Goal: Task Accomplishment & Management: Use online tool/utility

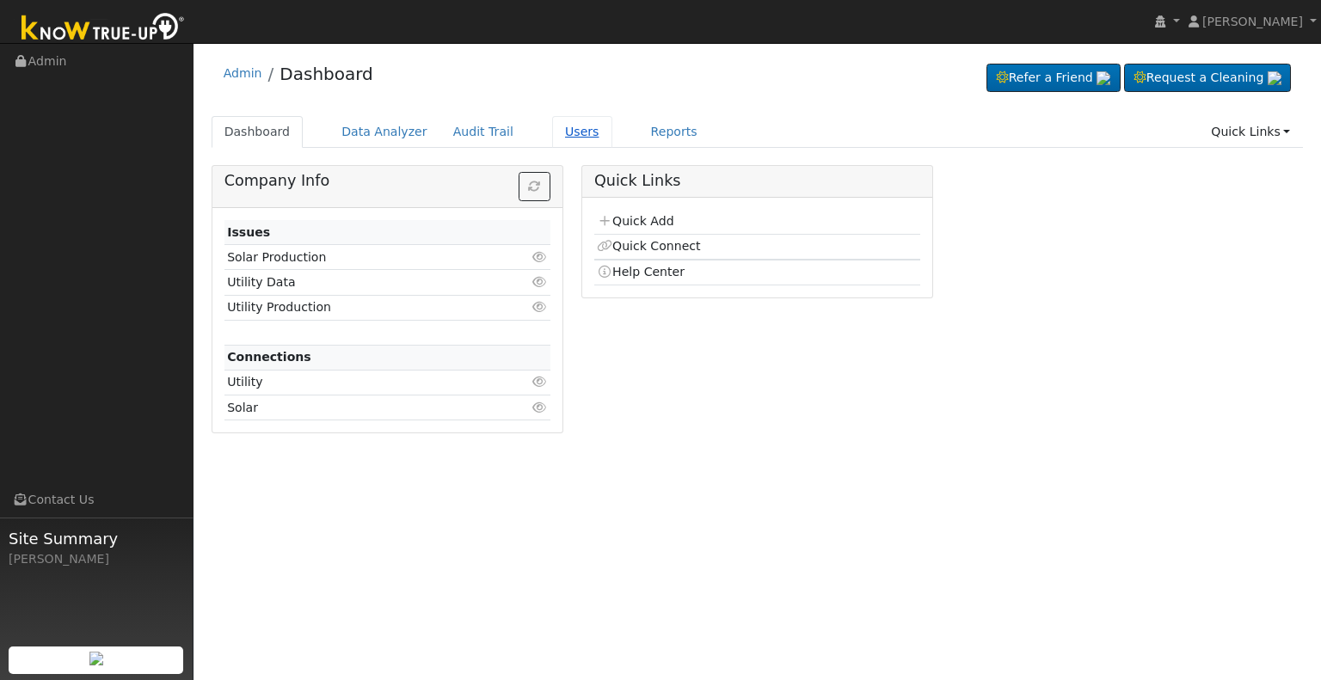
click at [561, 128] on link "Users" at bounding box center [582, 132] width 60 height 32
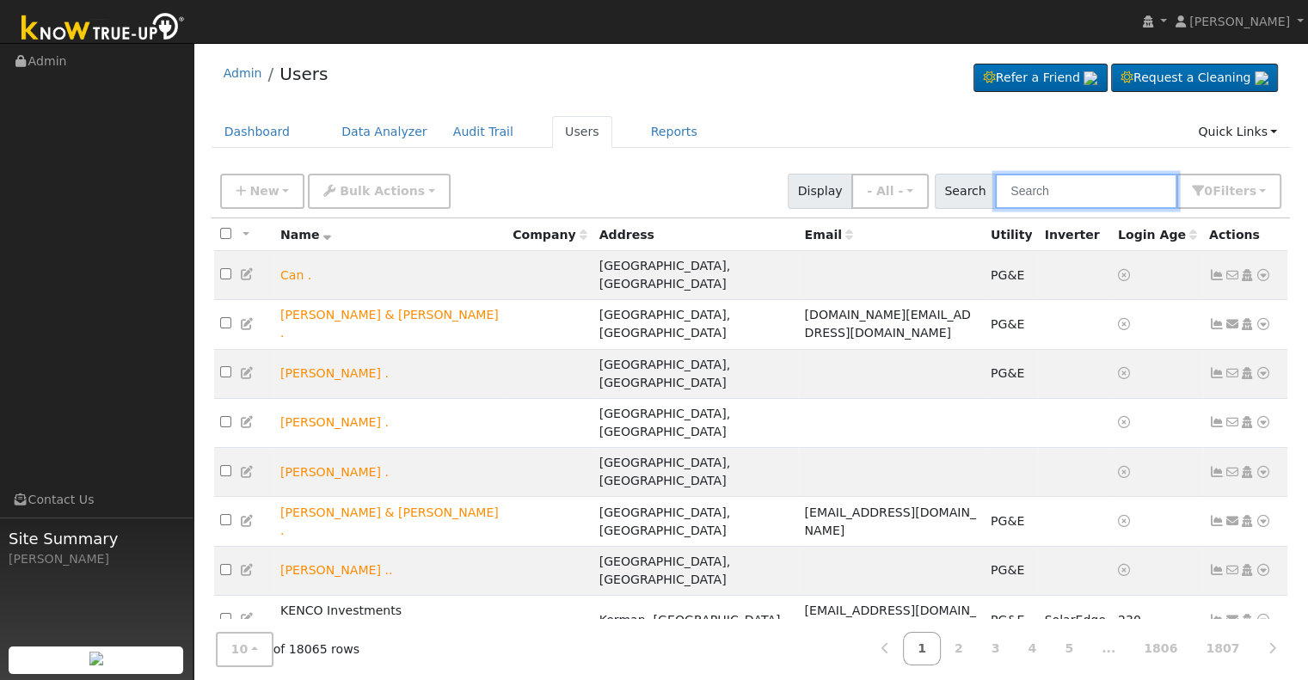
click at [1049, 187] on input "text" at bounding box center [1086, 191] width 182 height 35
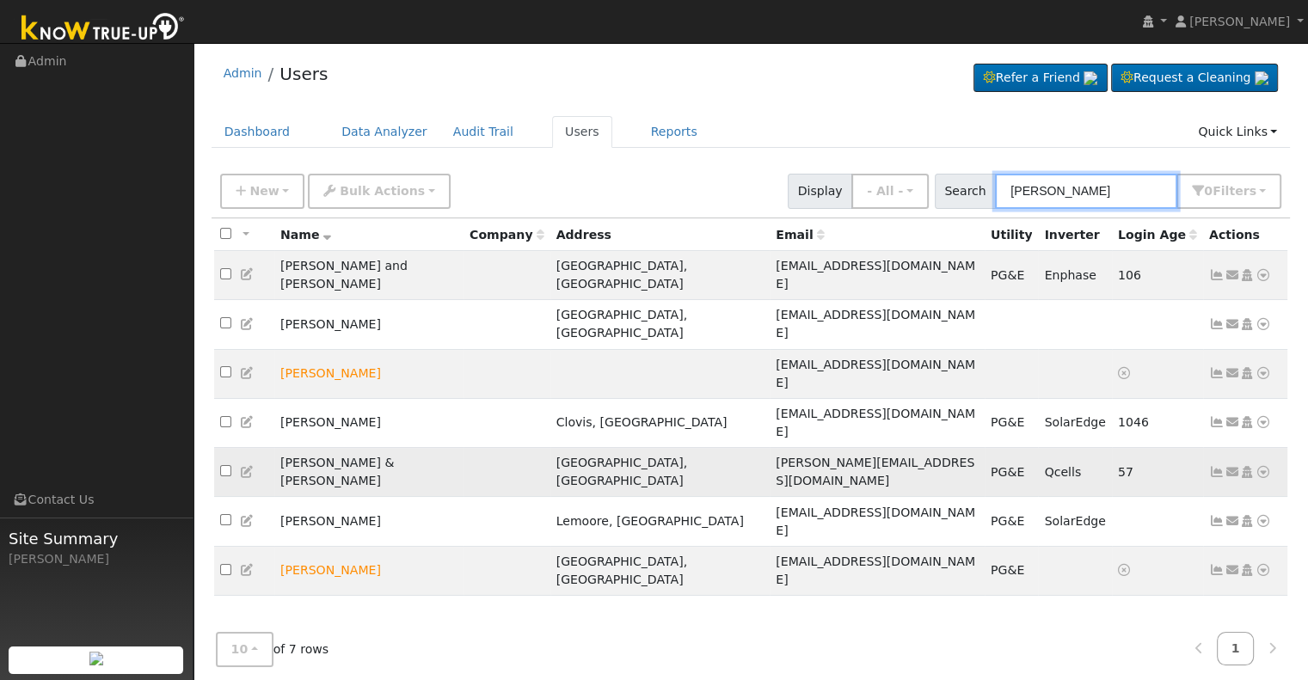
type input "vernon"
click at [1265, 466] on icon at bounding box center [1263, 472] width 15 height 12
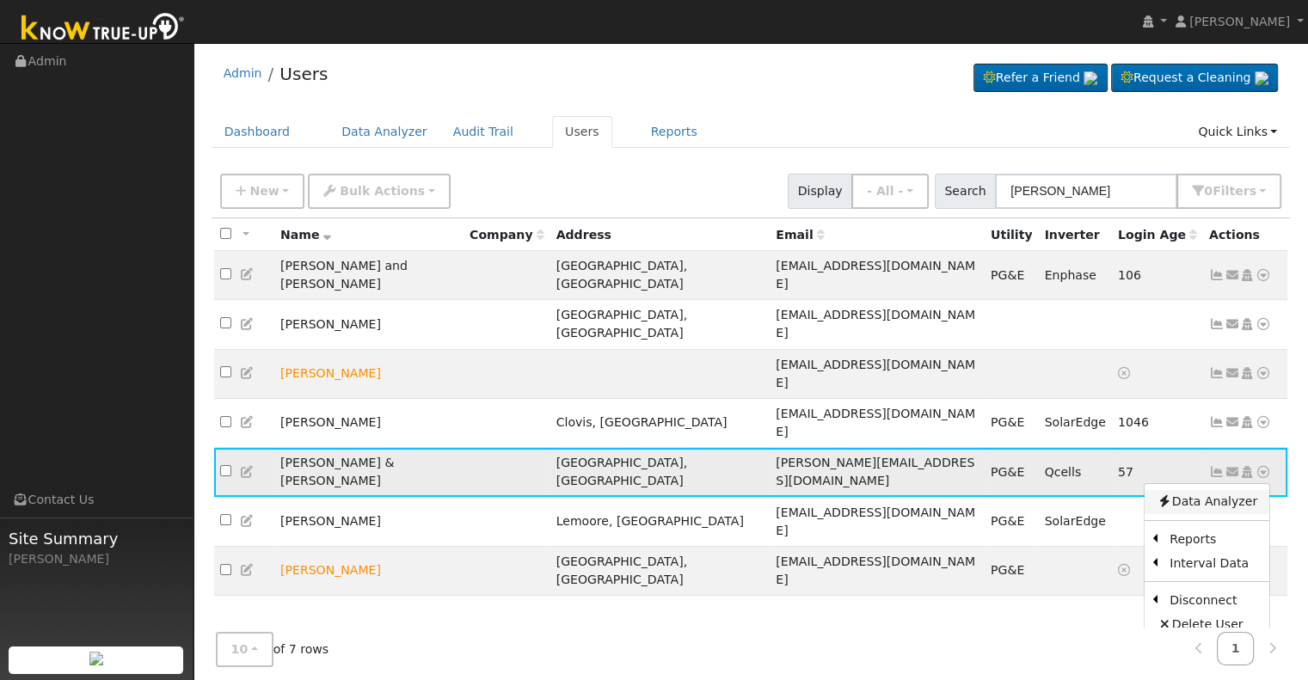
click at [1238, 490] on link "Data Analyzer" at bounding box center [1207, 502] width 125 height 24
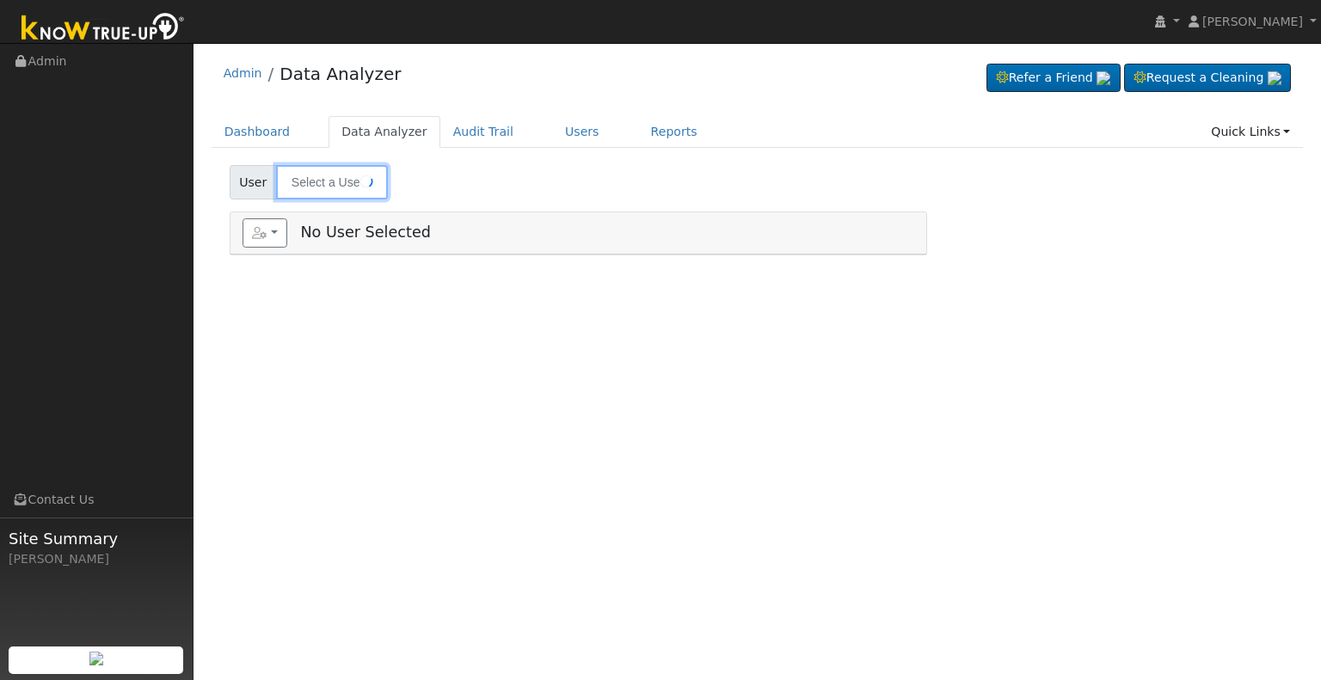
type input "[PERSON_NAME] & [PERSON_NAME]"
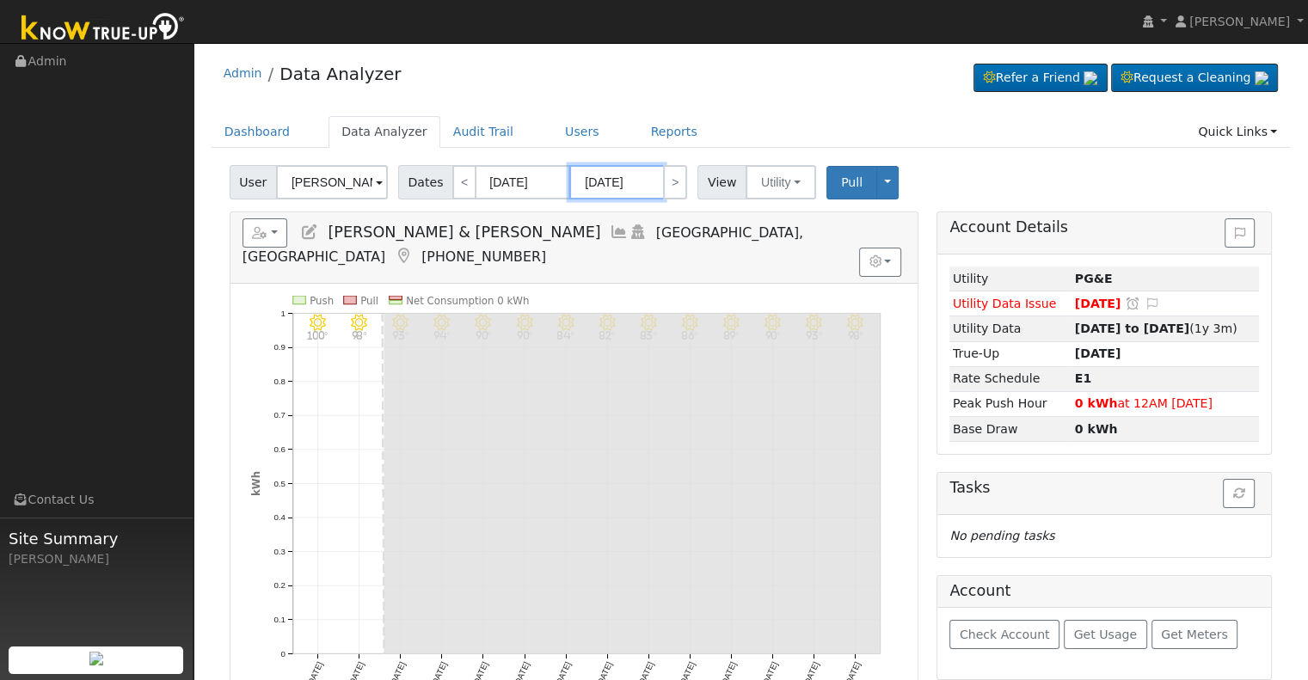
click at [602, 179] on input "09/16/2025" at bounding box center [616, 182] width 95 height 34
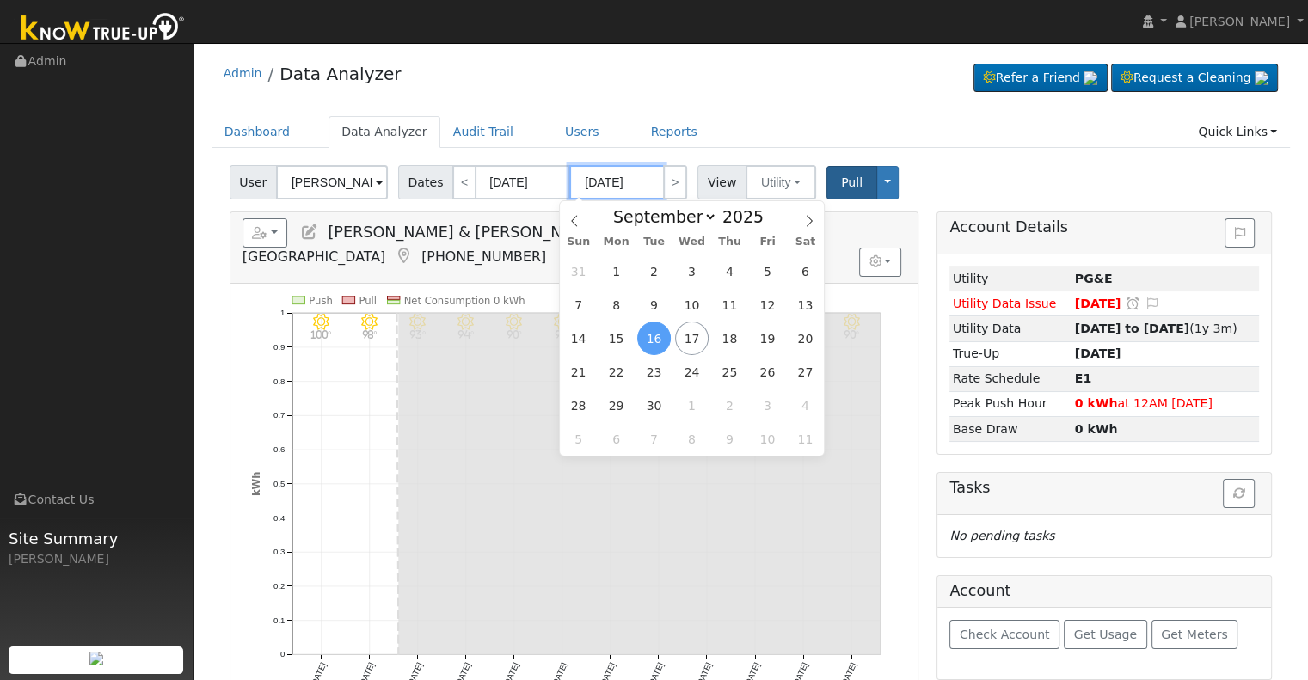
type input "09/14/2025"
click at [841, 185] on span "Pull" at bounding box center [851, 182] width 21 height 14
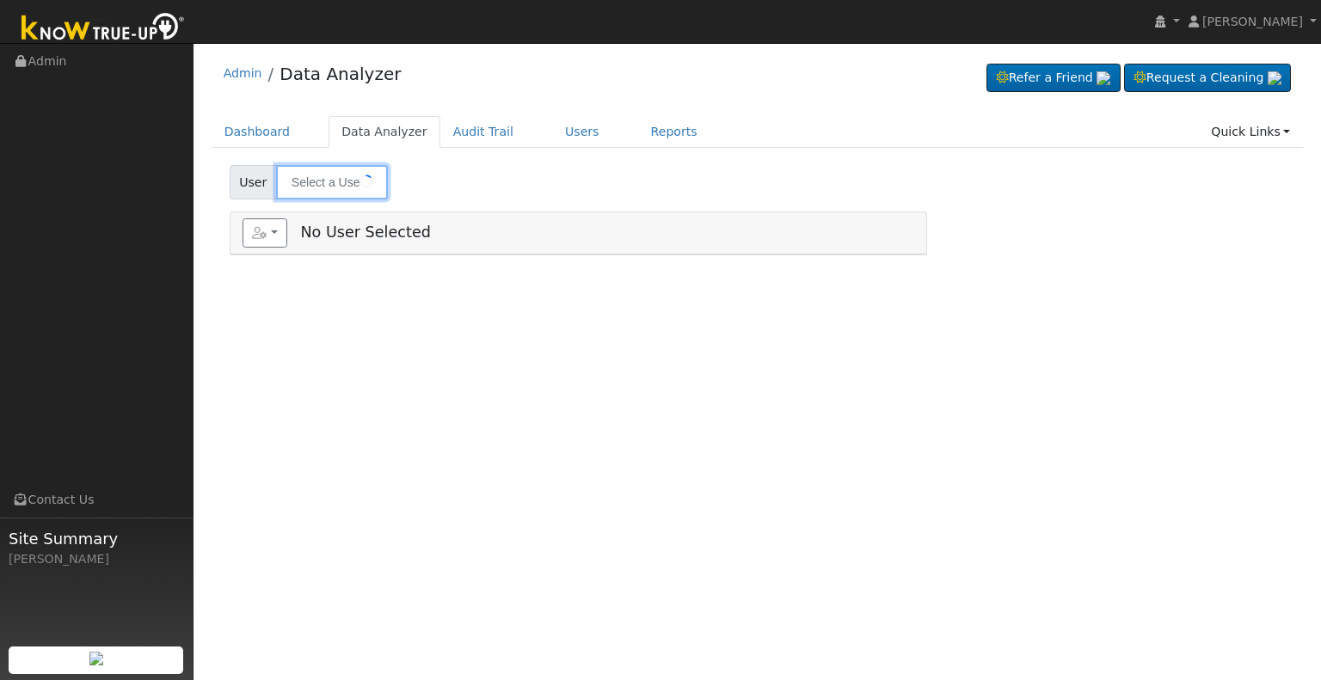
type input "Kelly & Vernon Reynolds"
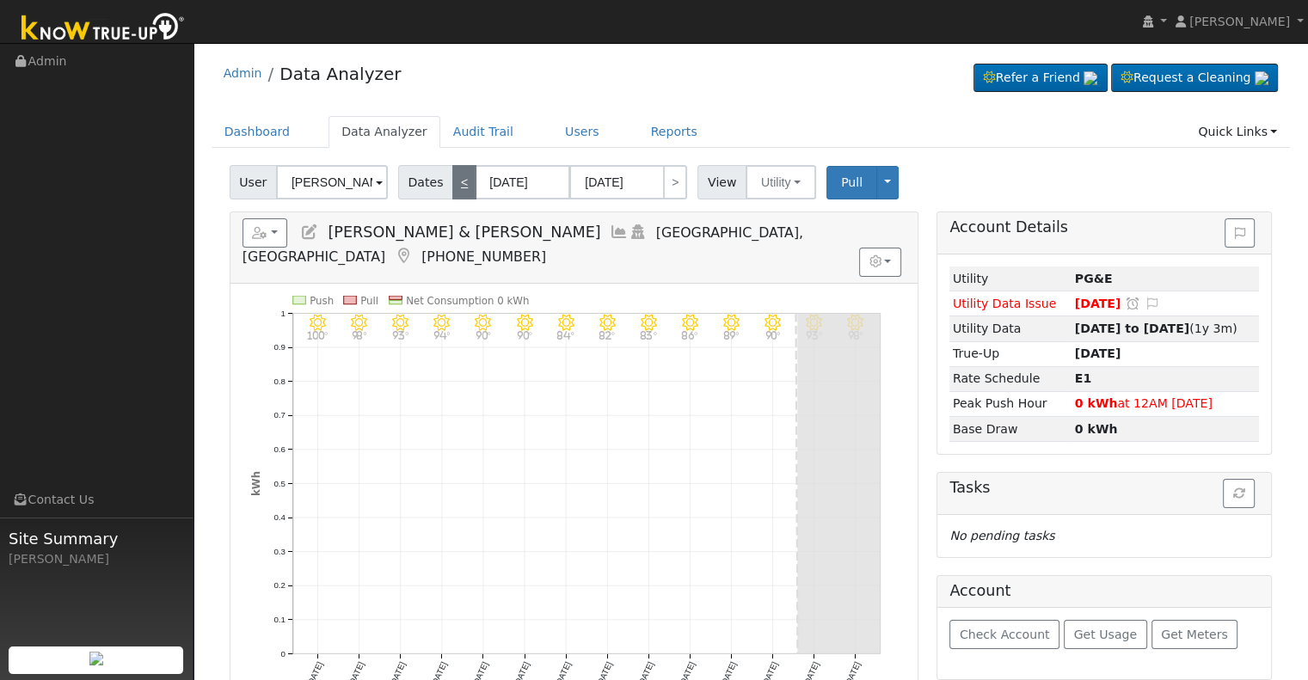
click at [460, 186] on link "<" at bounding box center [464, 182] width 24 height 34
type input "08/20/2025"
type input "09/02/2025"
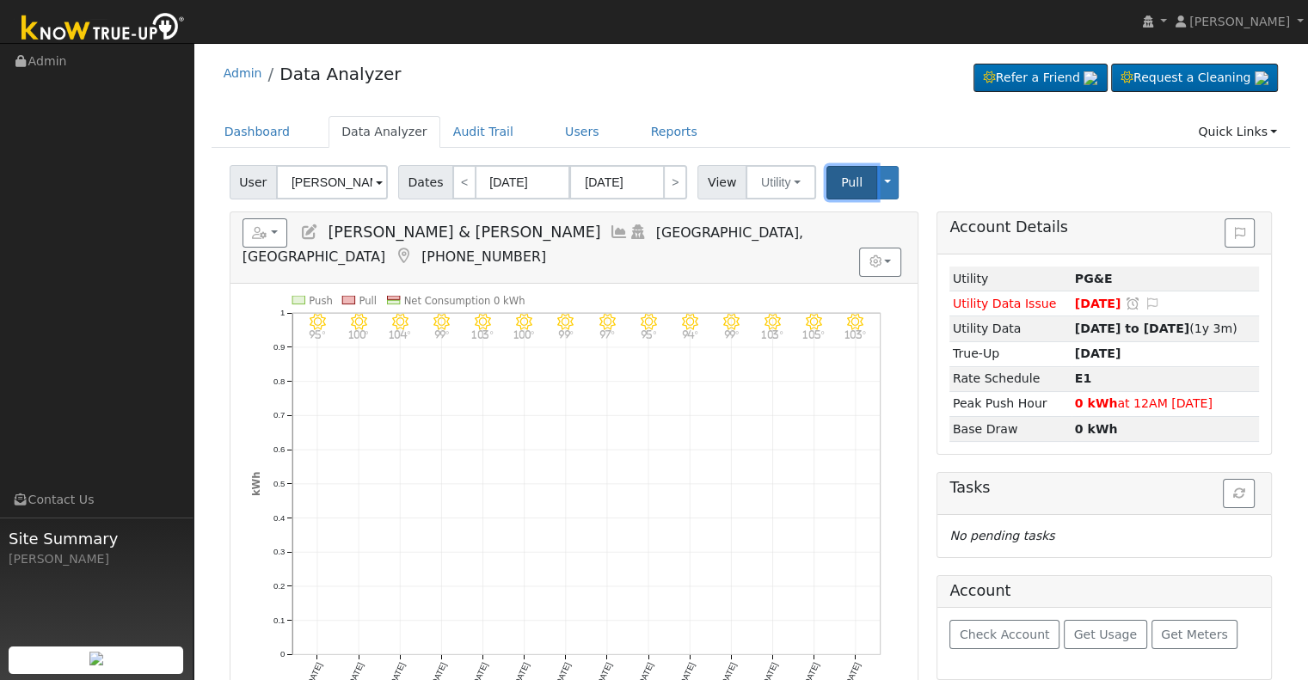
click at [841, 175] on span "Pull" at bounding box center [851, 182] width 21 height 14
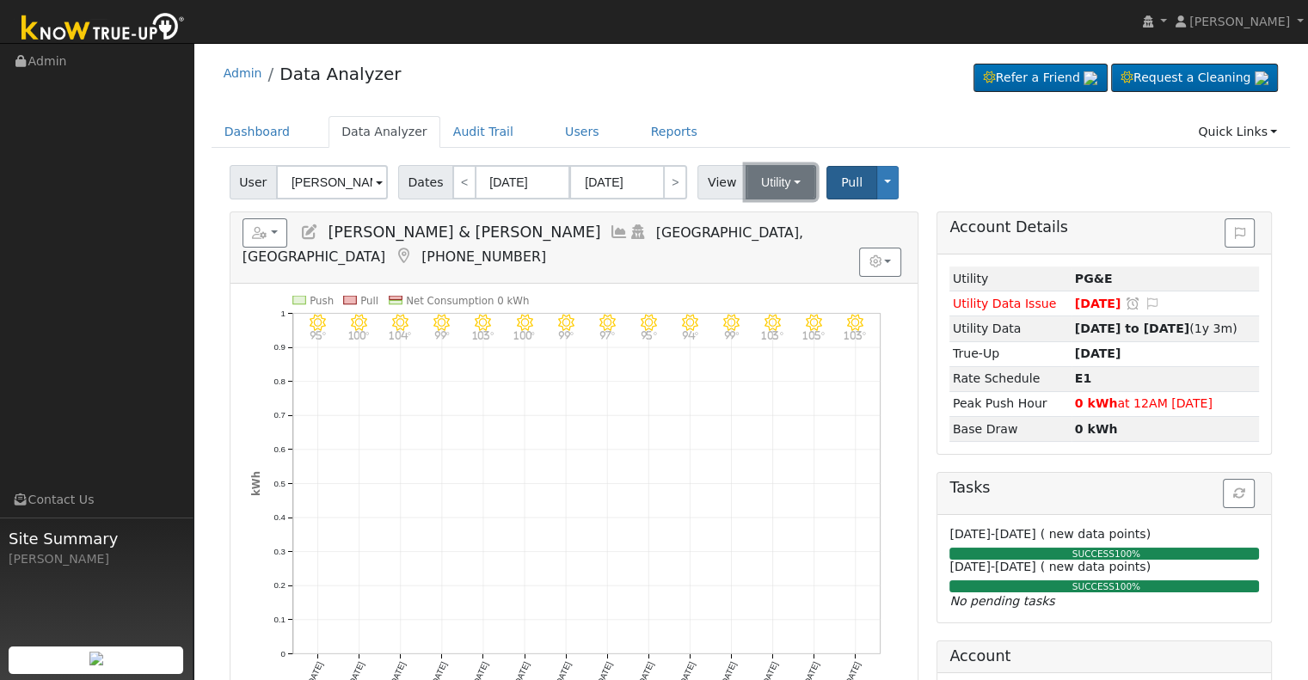
click at [772, 189] on button "Utility" at bounding box center [781, 182] width 71 height 34
click at [770, 216] on link "Utility" at bounding box center [802, 220] width 120 height 24
click at [876, 185] on button "Toggle Dropdown" at bounding box center [887, 183] width 22 height 34
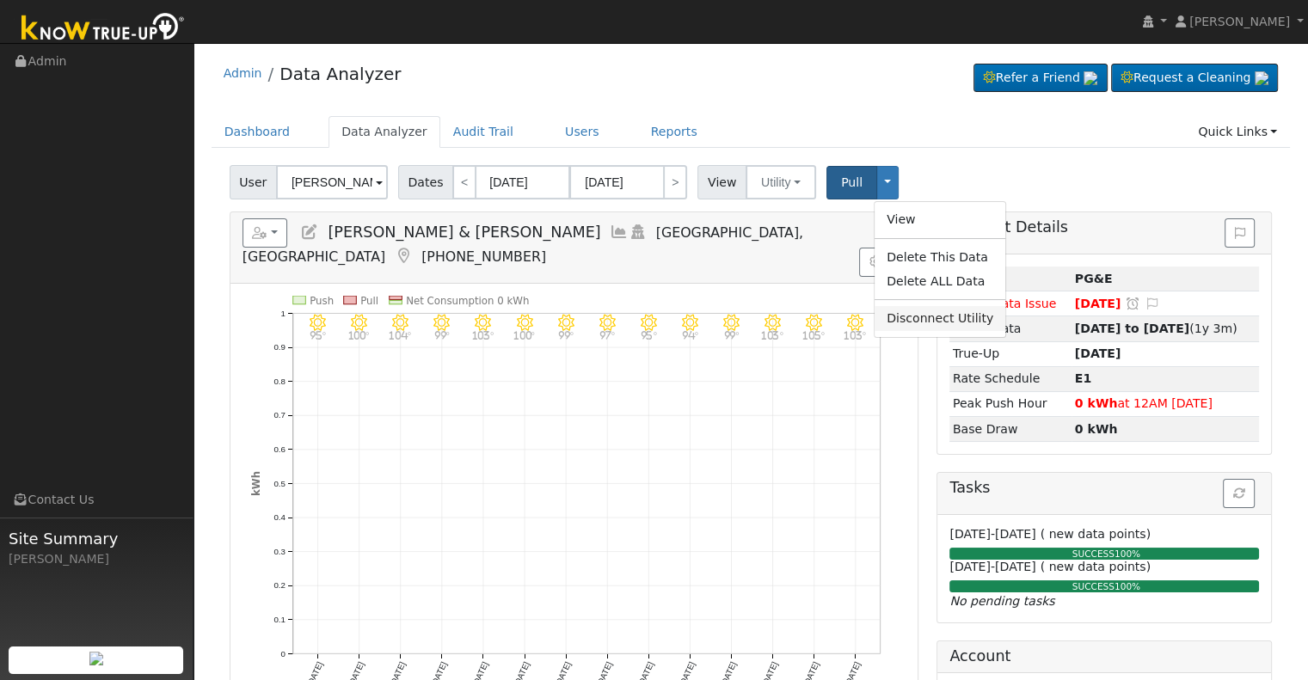
click at [881, 315] on link "Disconnect Utility" at bounding box center [940, 318] width 131 height 24
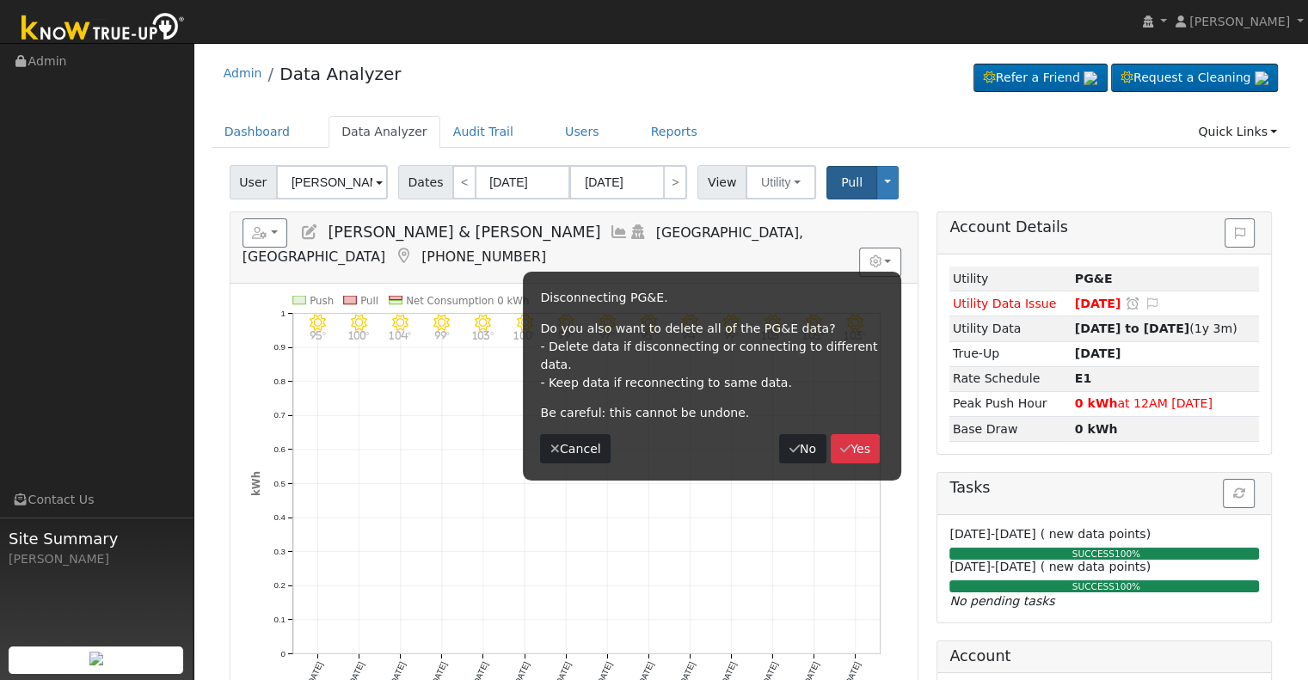
click at [756, 239] on h5 "Reports Scenario Health Check Energy Audit Account Timeline User Audit Trail In…" at bounding box center [574, 241] width 663 height 47
click at [801, 434] on button "No" at bounding box center [802, 448] width 46 height 29
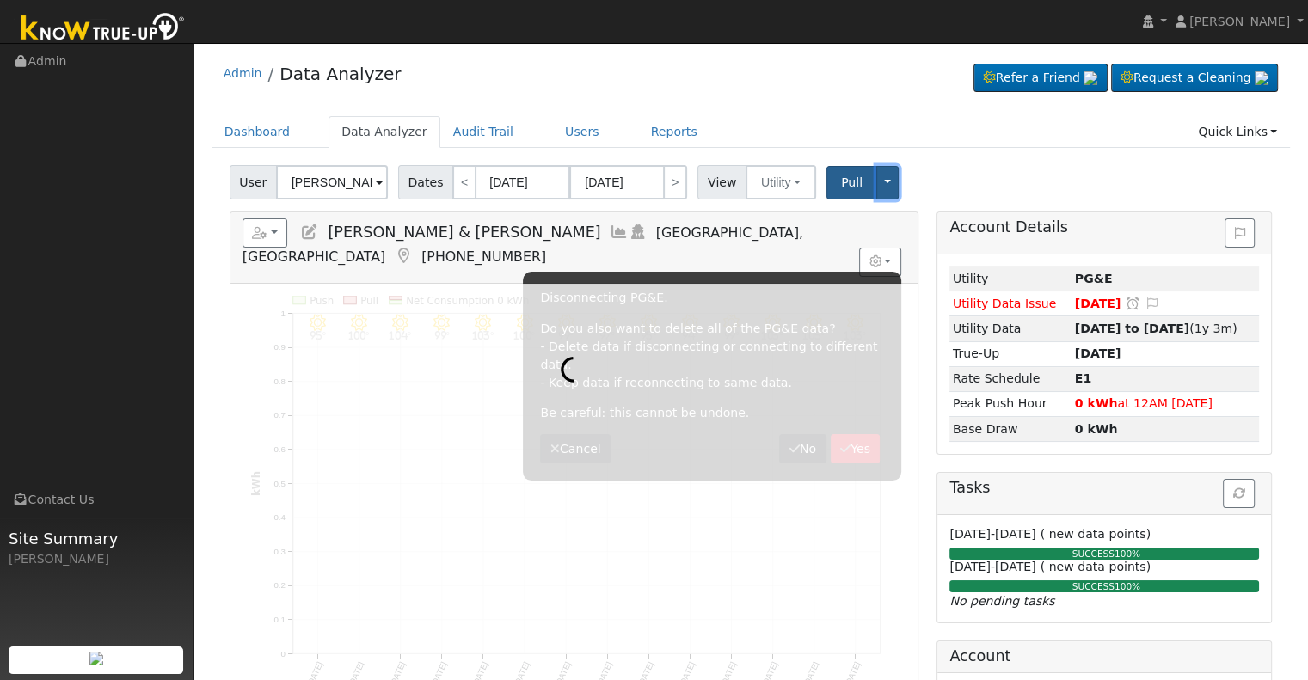
click at [876, 187] on button "Toggle Dropdown" at bounding box center [887, 183] width 22 height 34
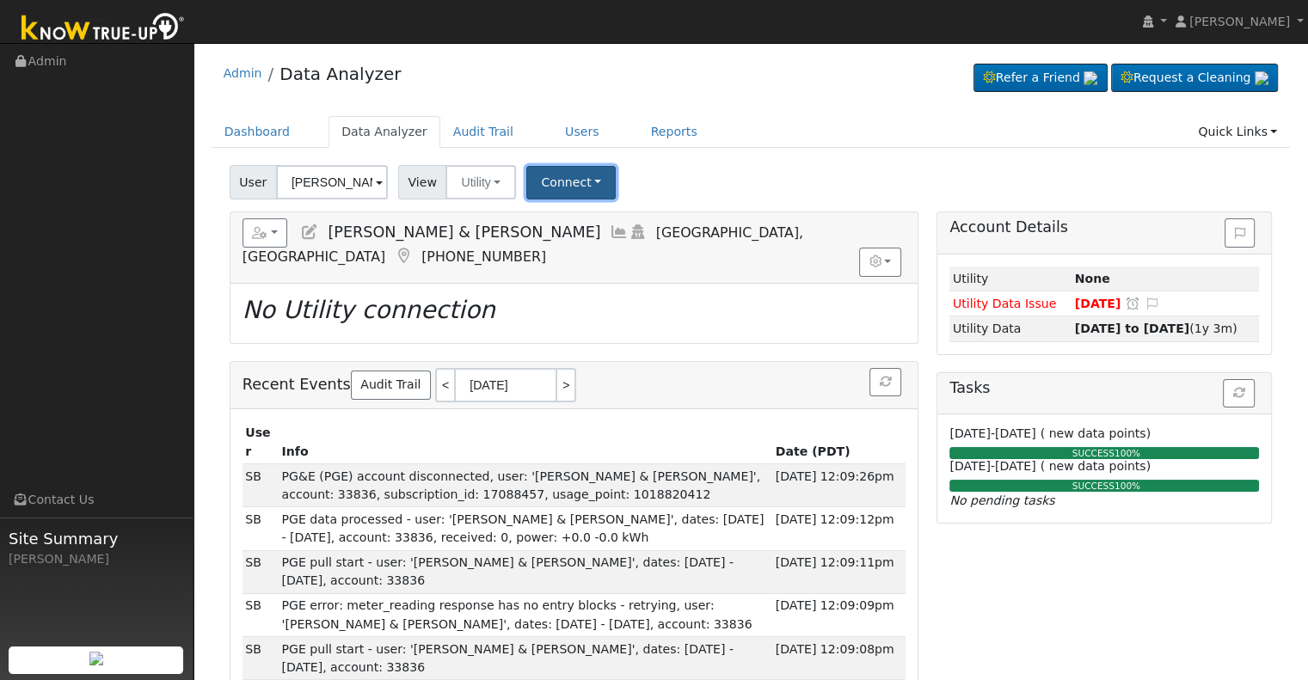
click at [579, 181] on button "Connect" at bounding box center [570, 183] width 89 height 34
click at [563, 224] on link "Select a Provider" at bounding box center [594, 220] width 134 height 24
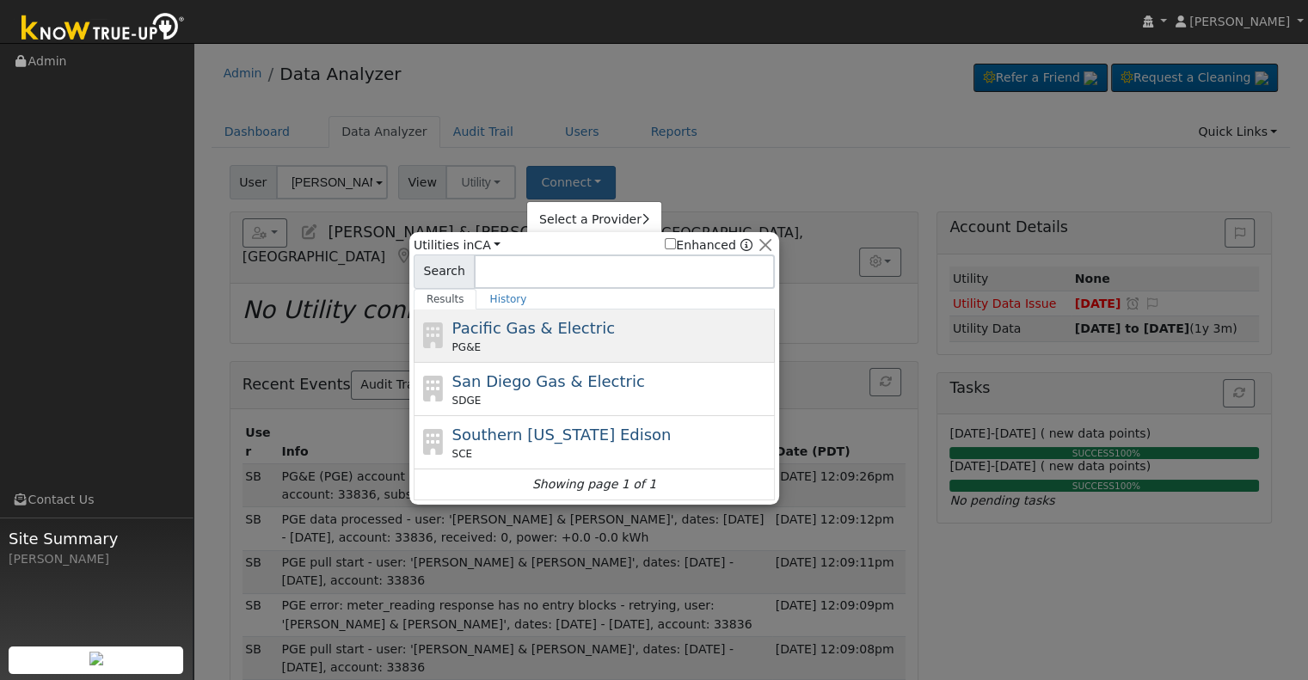
click at [499, 329] on span "Pacific Gas & Electric" at bounding box center [533, 328] width 163 height 18
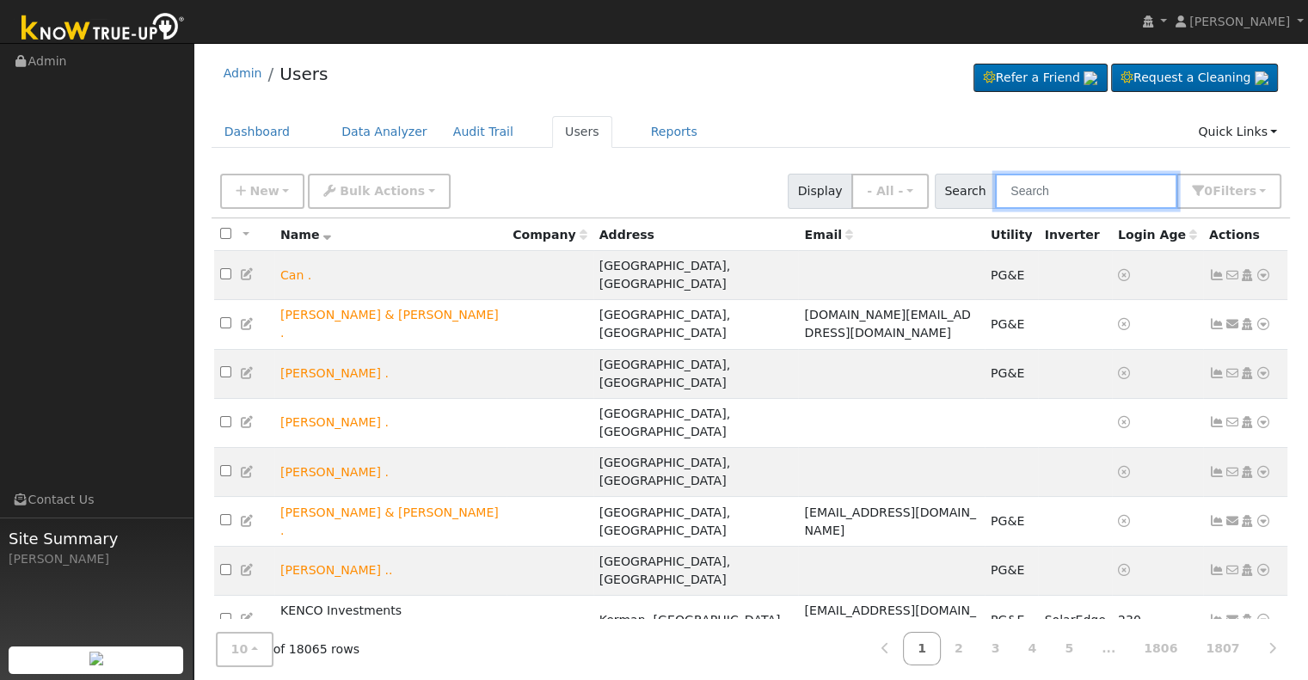
click at [1031, 188] on input "text" at bounding box center [1086, 191] width 182 height 35
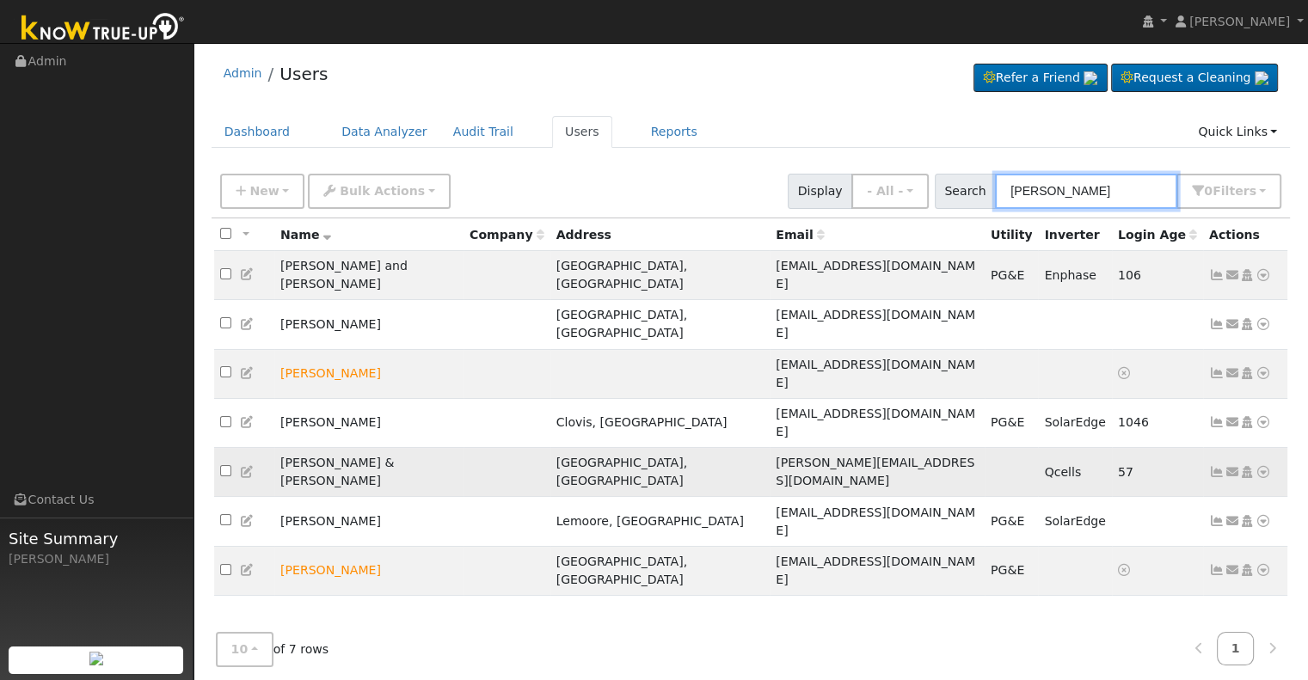
type input "vernon"
click at [1213, 466] on icon at bounding box center [1216, 472] width 15 height 12
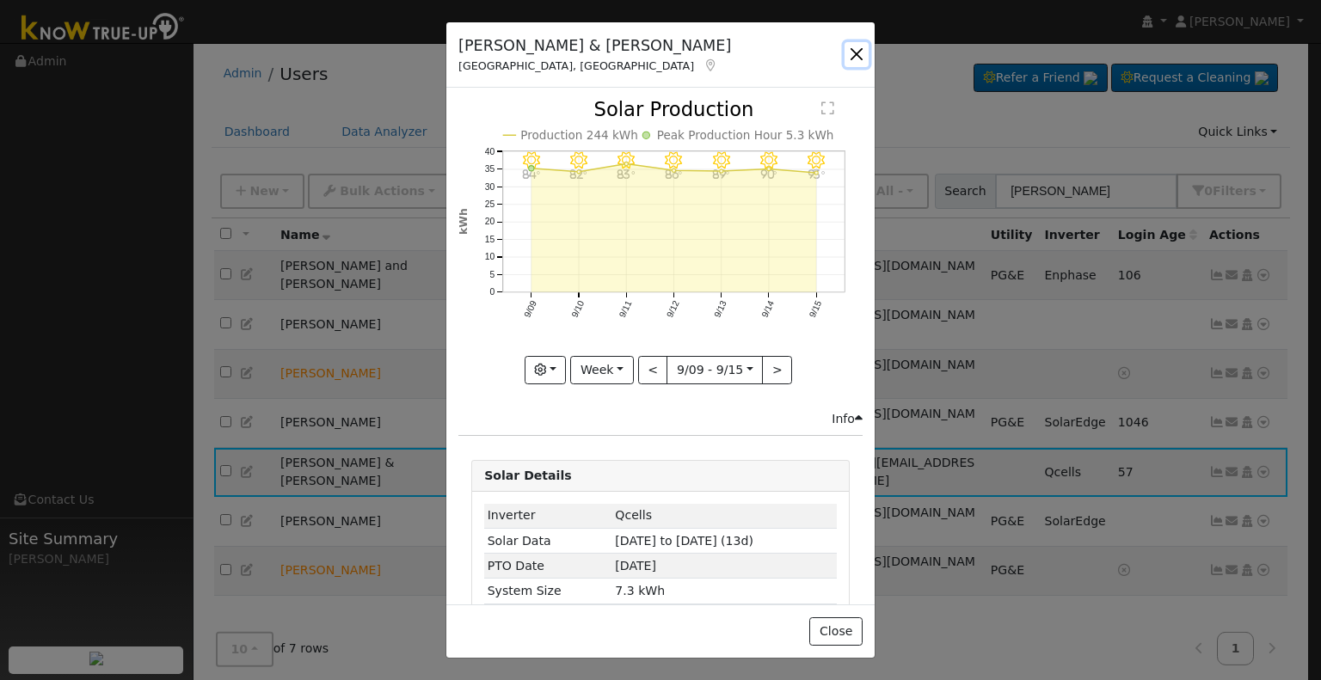
click at [853, 58] on button "button" at bounding box center [857, 54] width 24 height 24
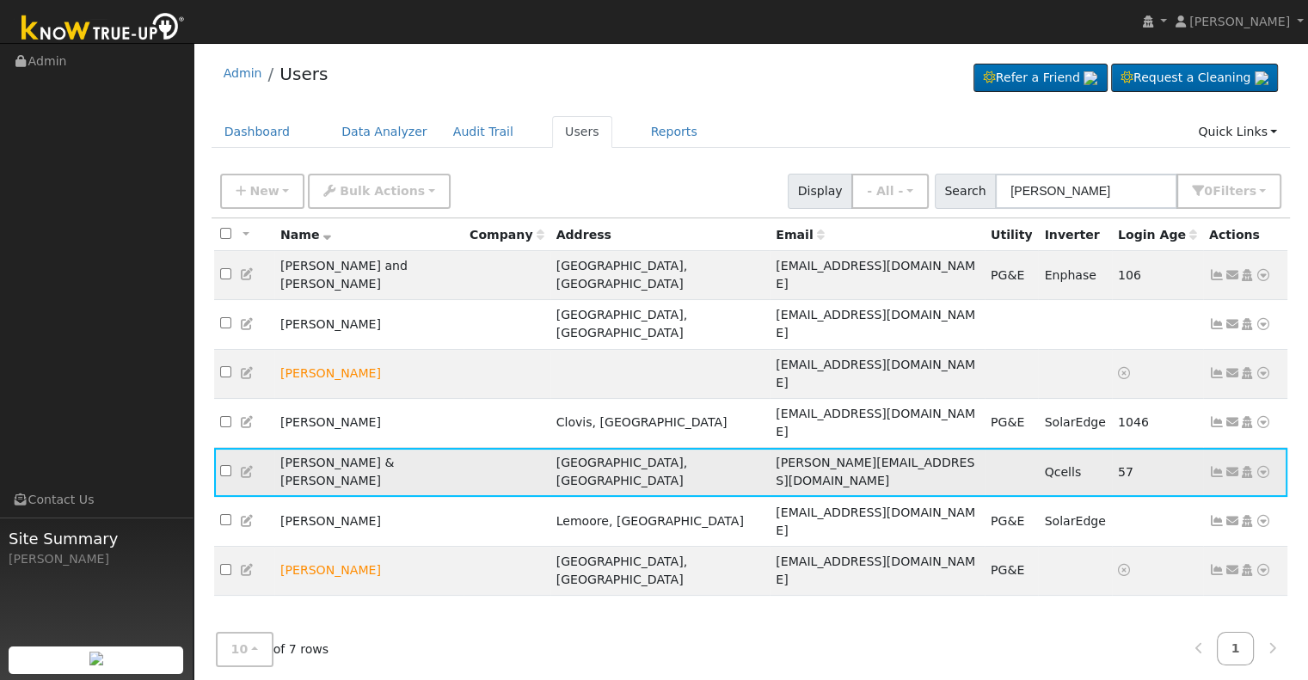
click at [1262, 466] on icon at bounding box center [1263, 472] width 15 height 12
click at [1230, 490] on link "Data Analyzer" at bounding box center [1207, 502] width 125 height 24
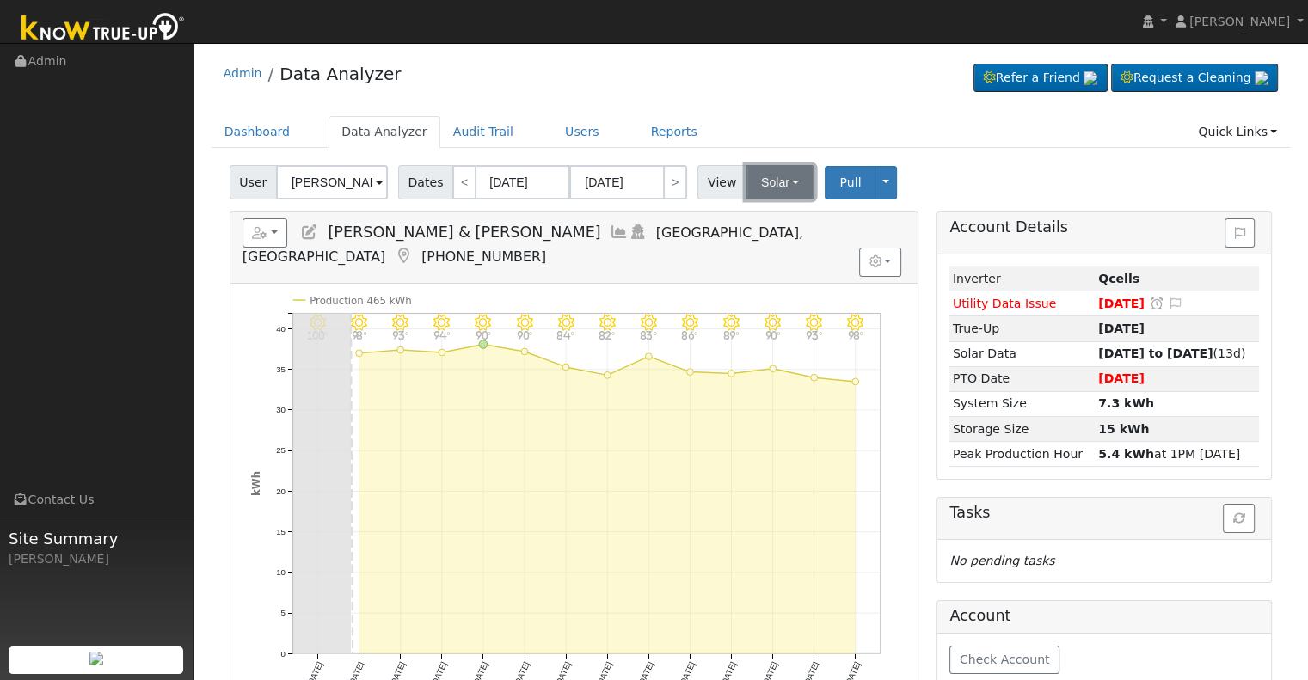
click at [782, 183] on button "Solar" at bounding box center [780, 182] width 69 height 34
click at [770, 219] on link "Utility" at bounding box center [802, 220] width 120 height 24
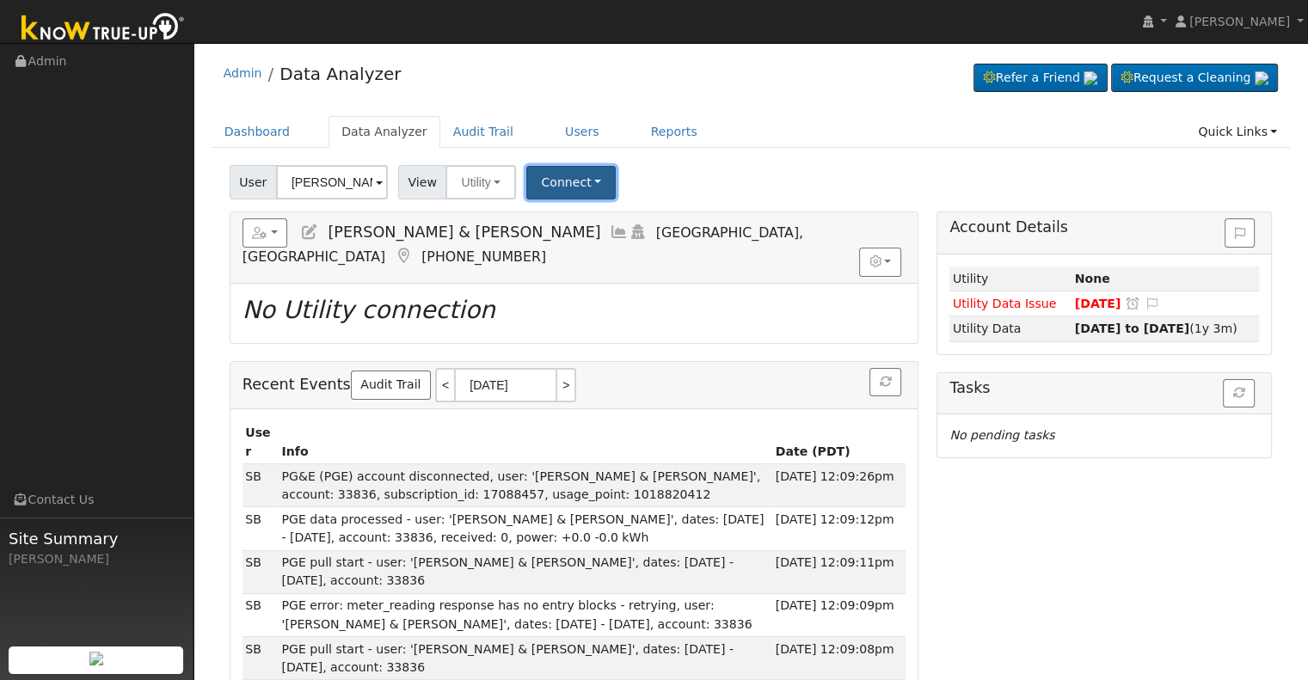
click at [571, 181] on button "Connect" at bounding box center [570, 183] width 89 height 34
click at [574, 218] on link "Select a Provider" at bounding box center [594, 220] width 134 height 24
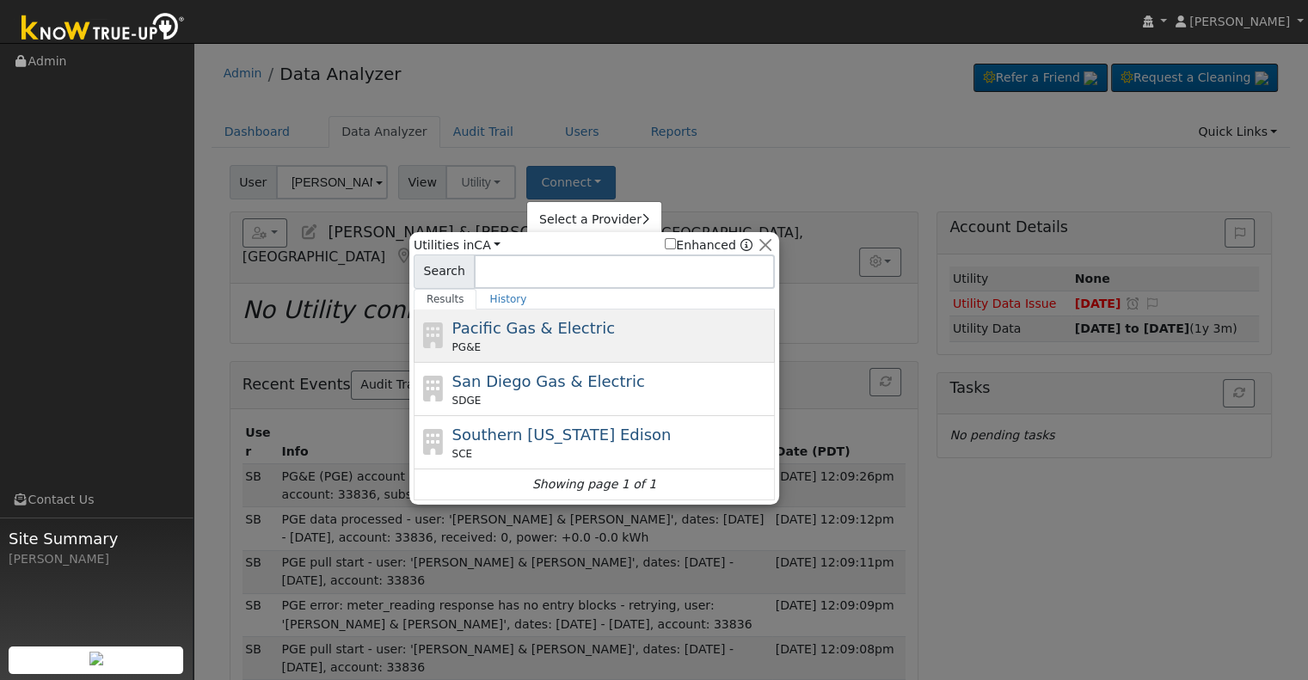
click at [537, 335] on span "Pacific Gas & Electric" at bounding box center [533, 328] width 163 height 18
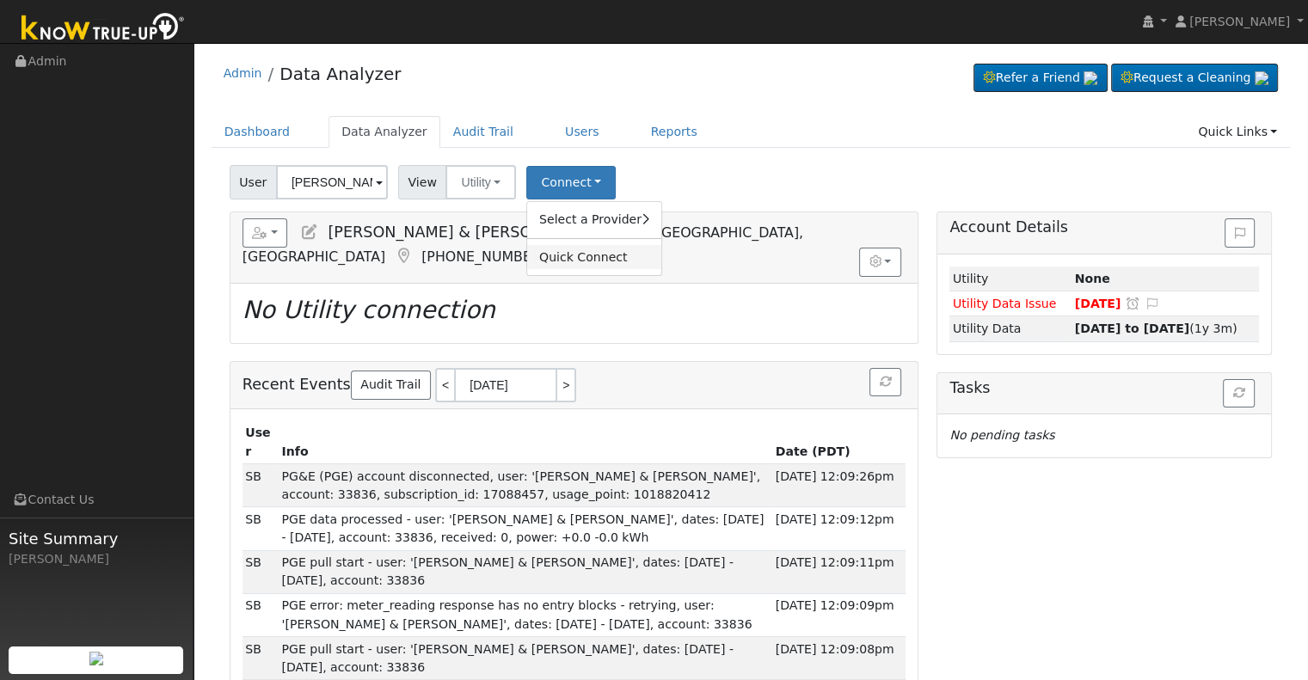
click at [583, 256] on link "Quick Connect" at bounding box center [594, 257] width 134 height 24
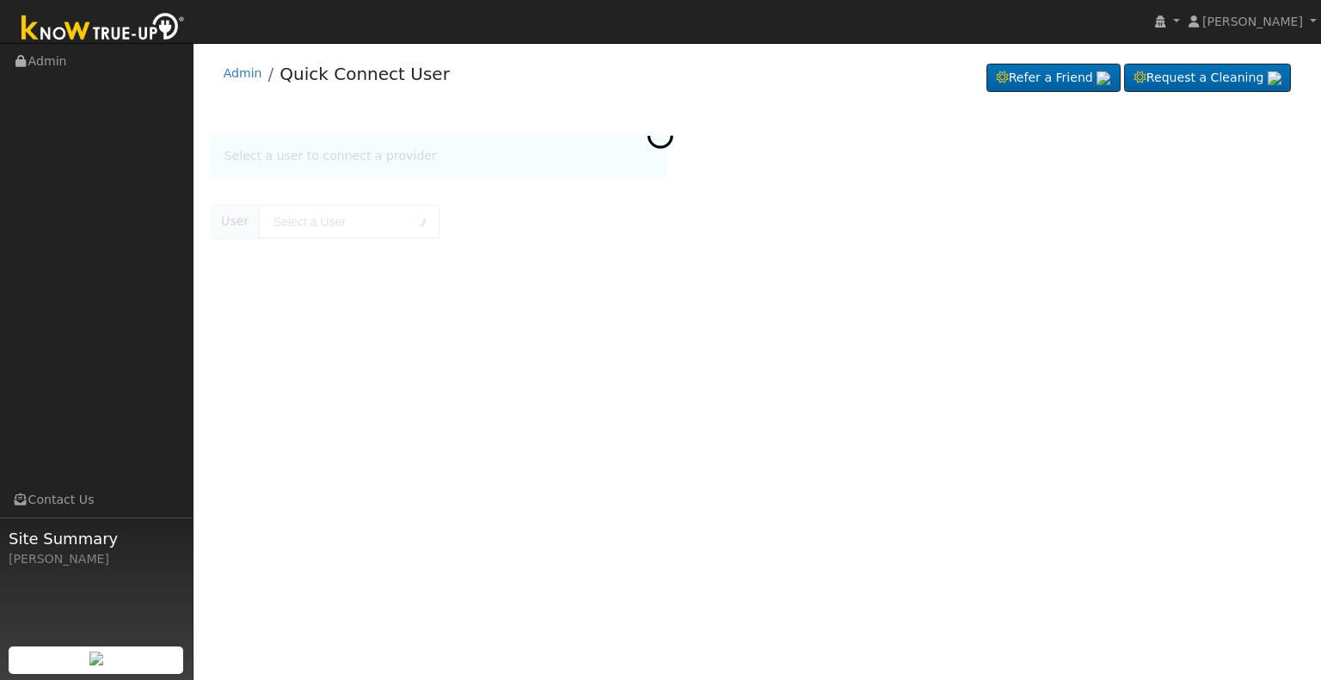
type input "[PERSON_NAME] & [PERSON_NAME]"
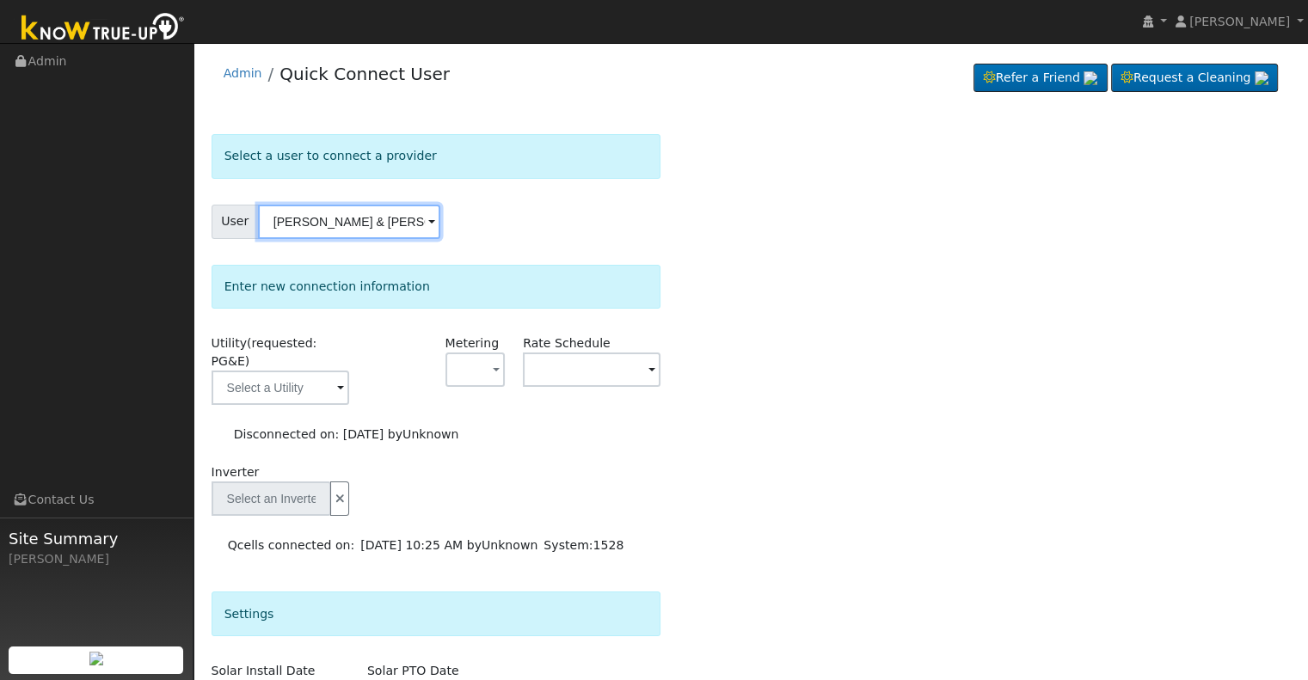
type input "Qcells"
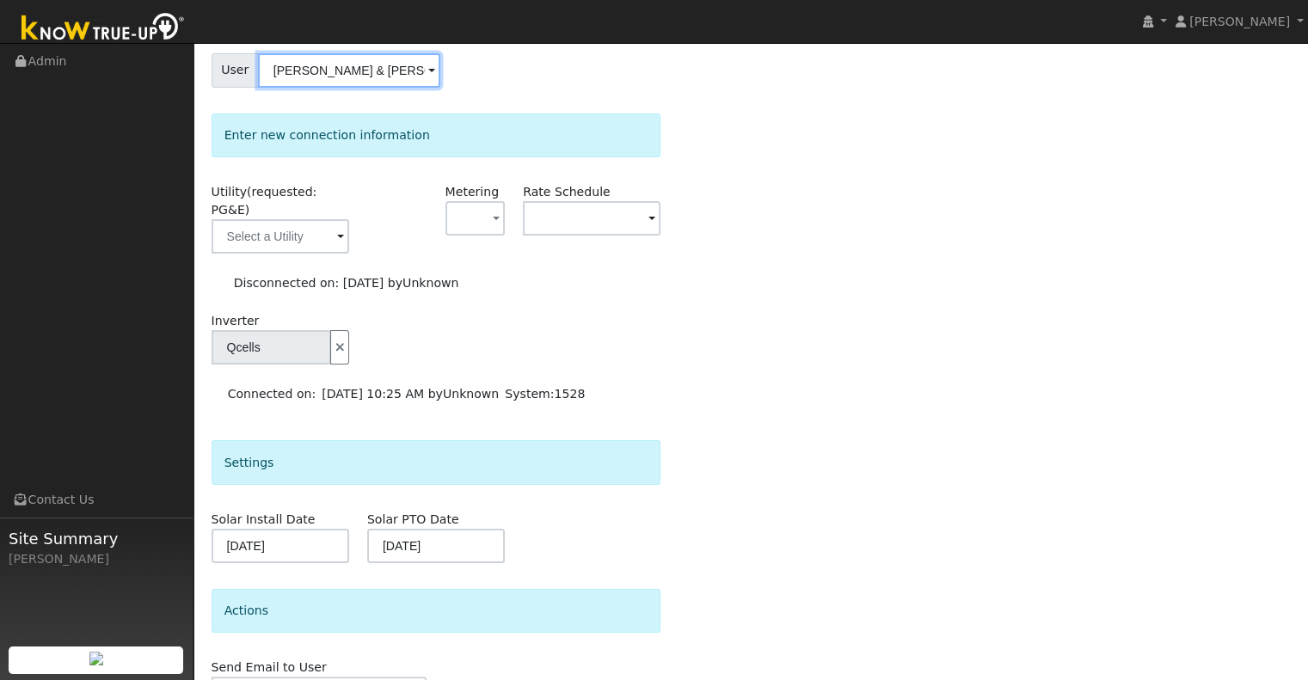
scroll to position [172, 0]
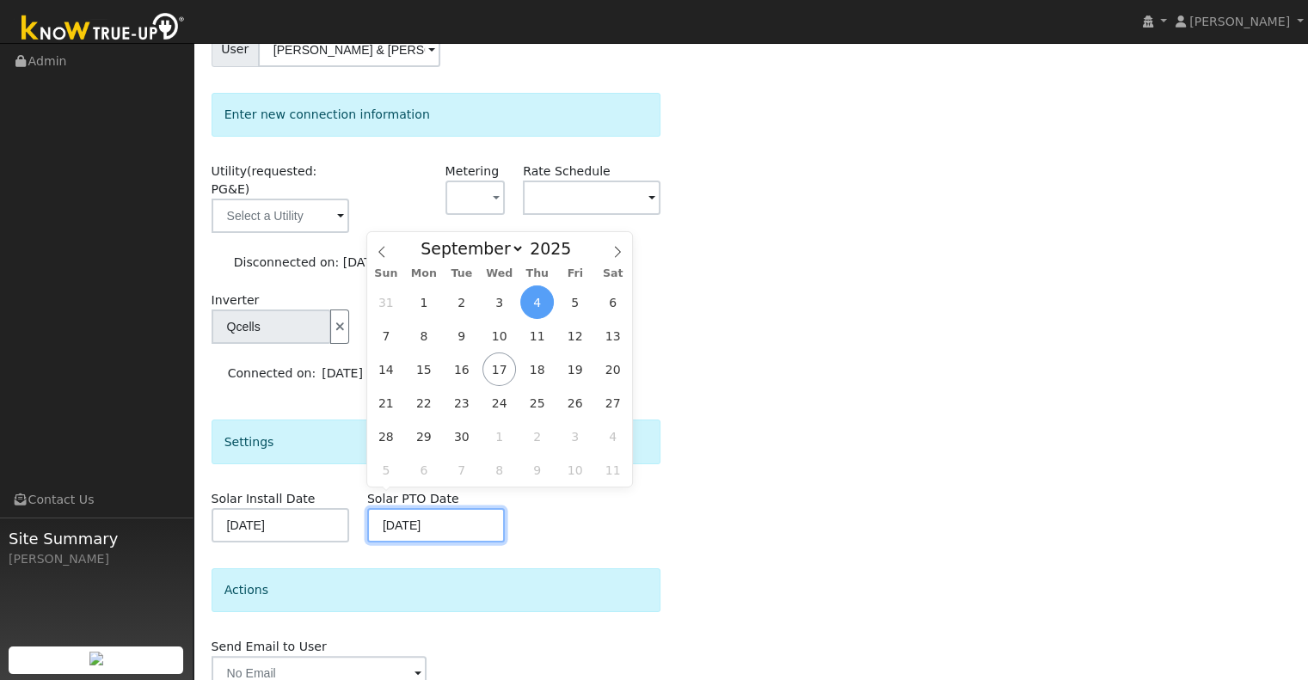
drag, startPoint x: 445, startPoint y: 506, endPoint x: 354, endPoint y: 504, distance: 91.2
click at [354, 504] on div "Solar Install Date [DATE] Solar PTO Date [DATE]" at bounding box center [436, 516] width 468 height 52
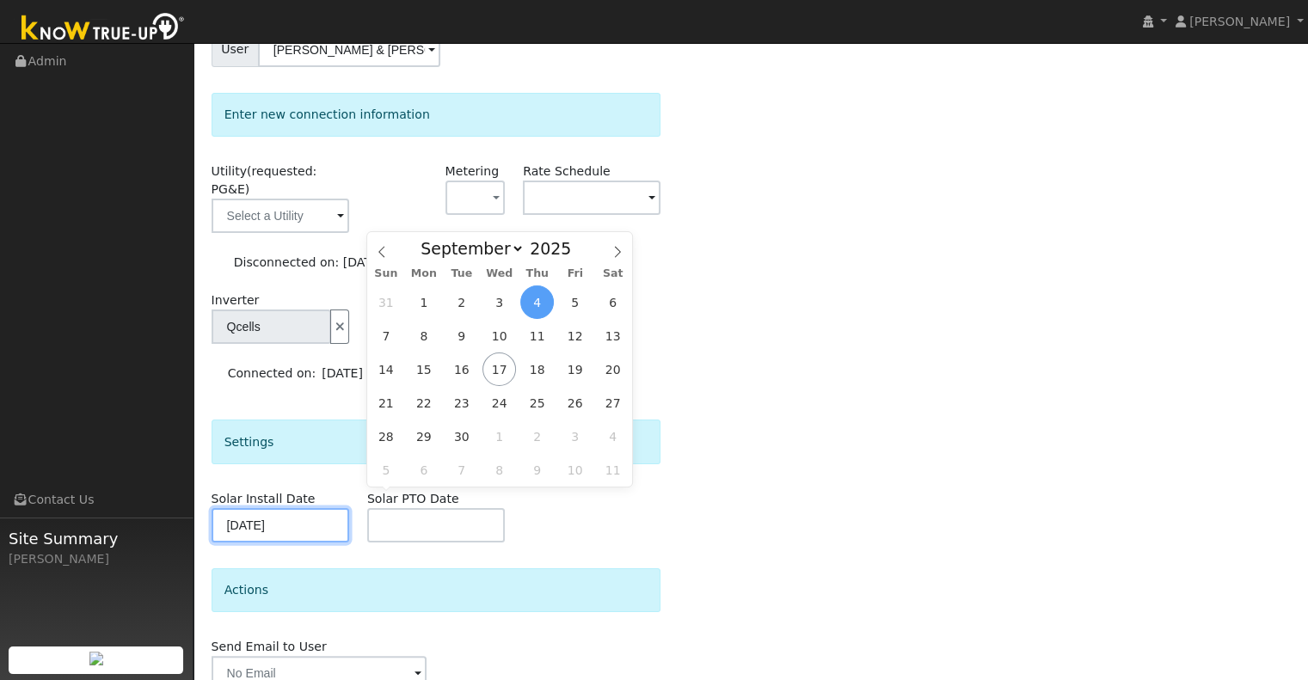
click at [316, 508] on input "[DATE]" at bounding box center [281, 525] width 138 height 34
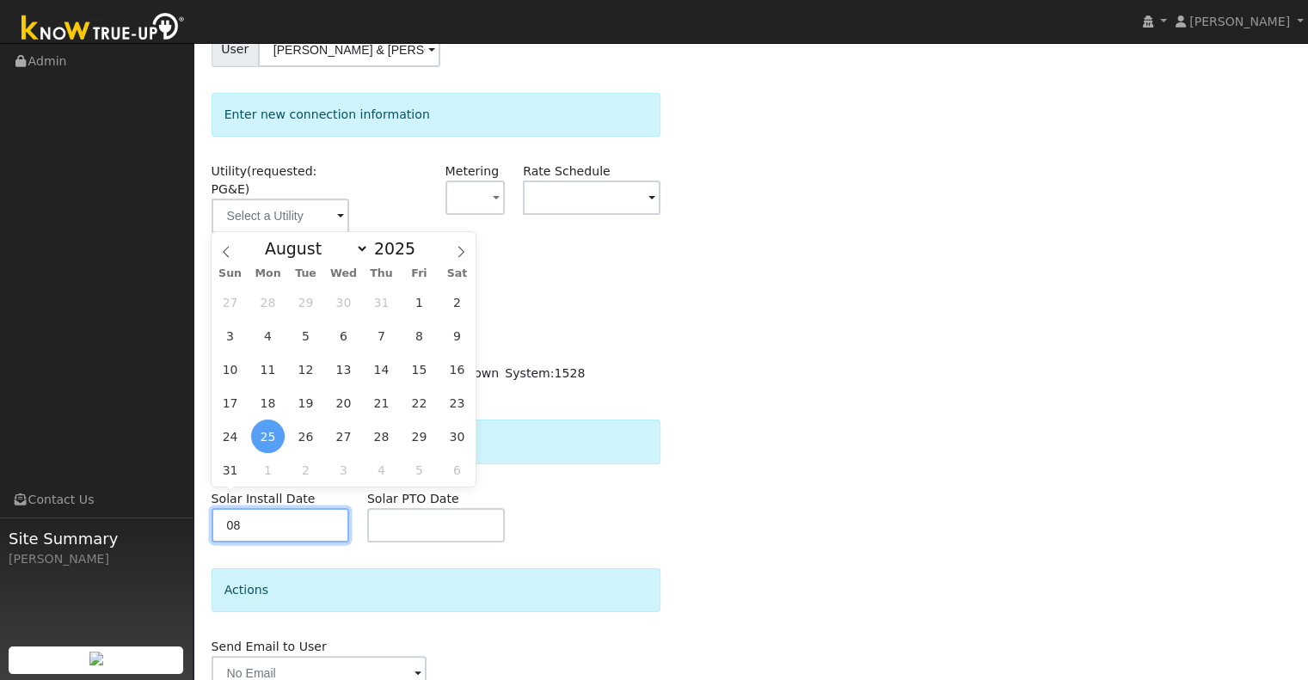
type input "0"
click at [888, 415] on div "Select a user to connect a provider User Kelly & Vernon Reynolds Account Defaul…" at bounding box center [751, 358] width 1079 height 792
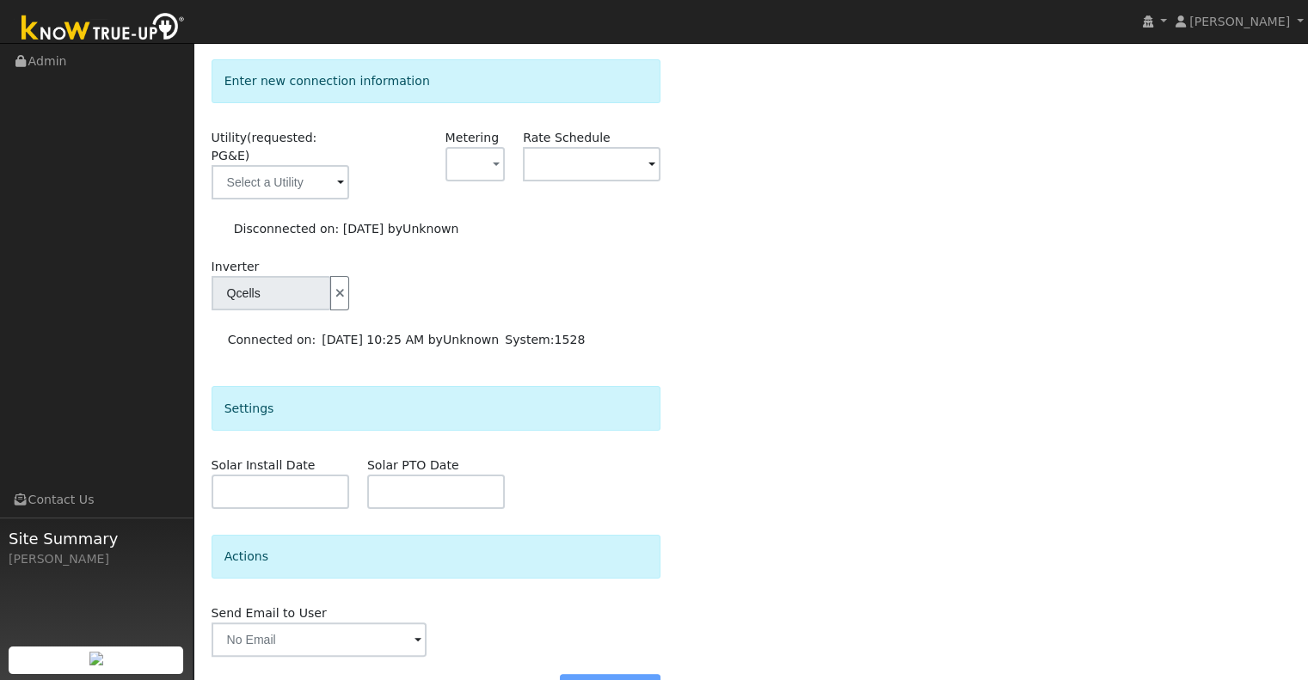
scroll to position [234, 0]
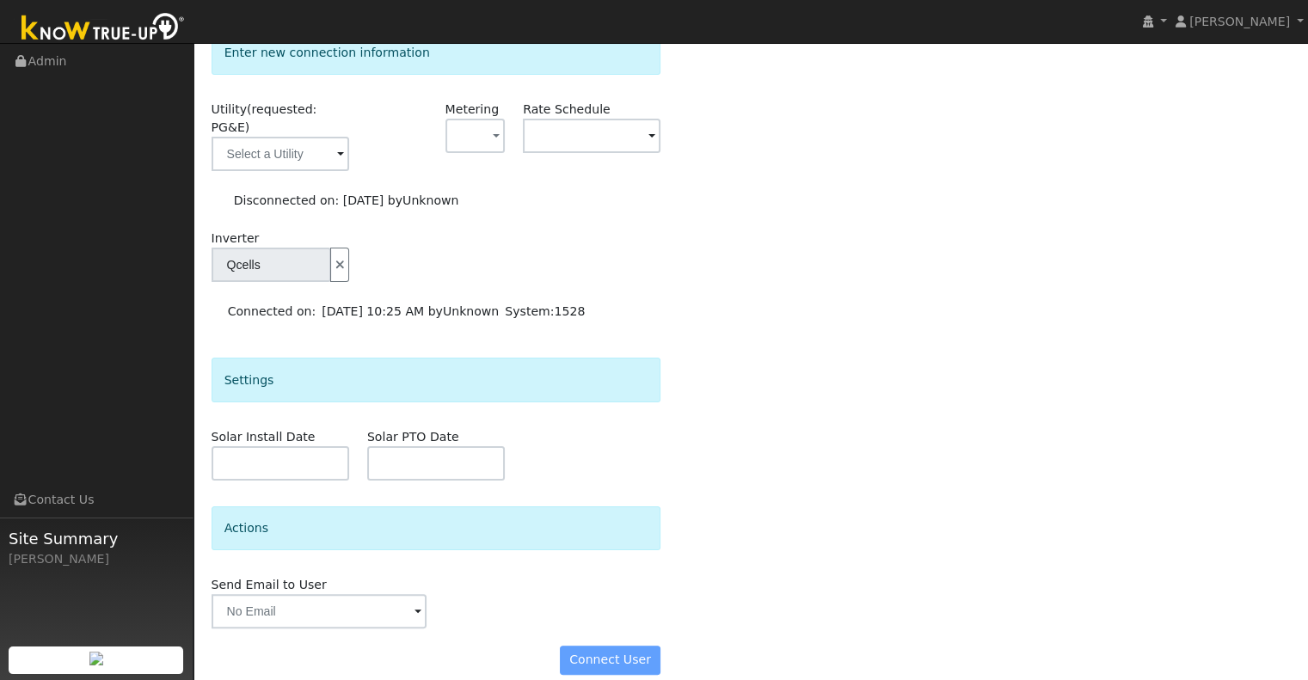
click at [634, 646] on div "Connect User" at bounding box center [436, 660] width 468 height 29
click at [337, 145] on span at bounding box center [340, 155] width 7 height 20
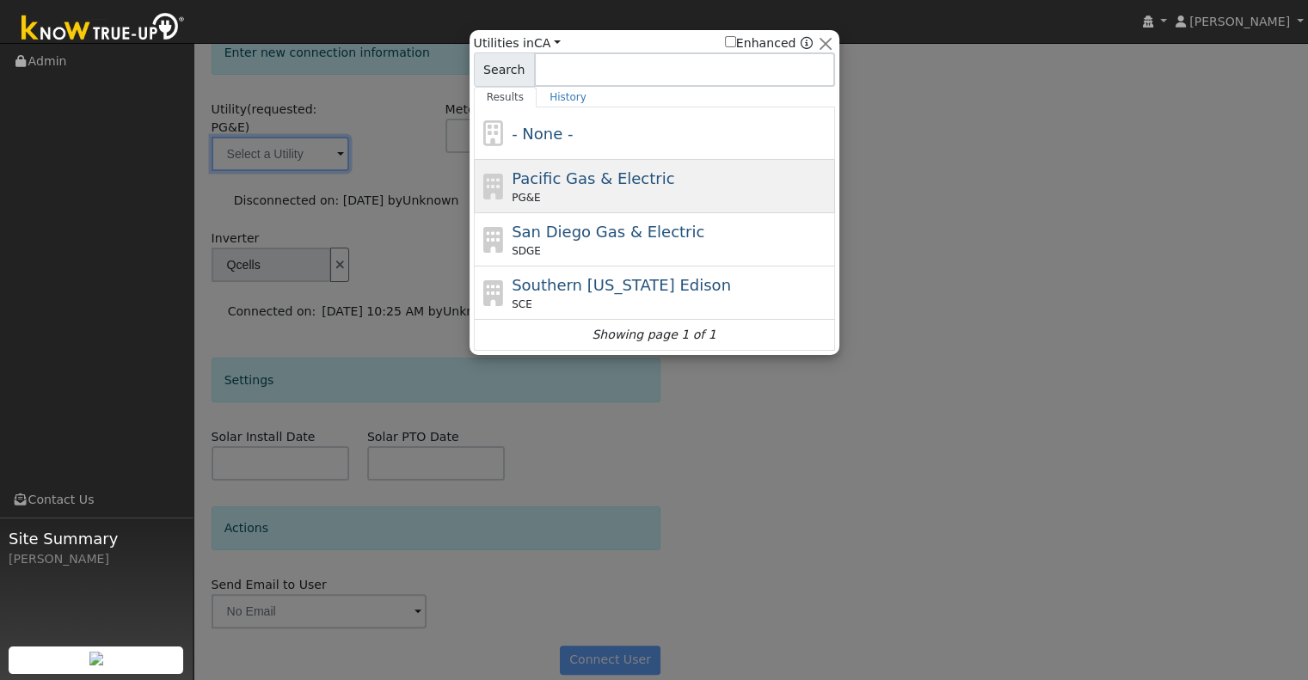
click at [502, 187] on icon at bounding box center [493, 187] width 29 height 26
type input "PG&E"
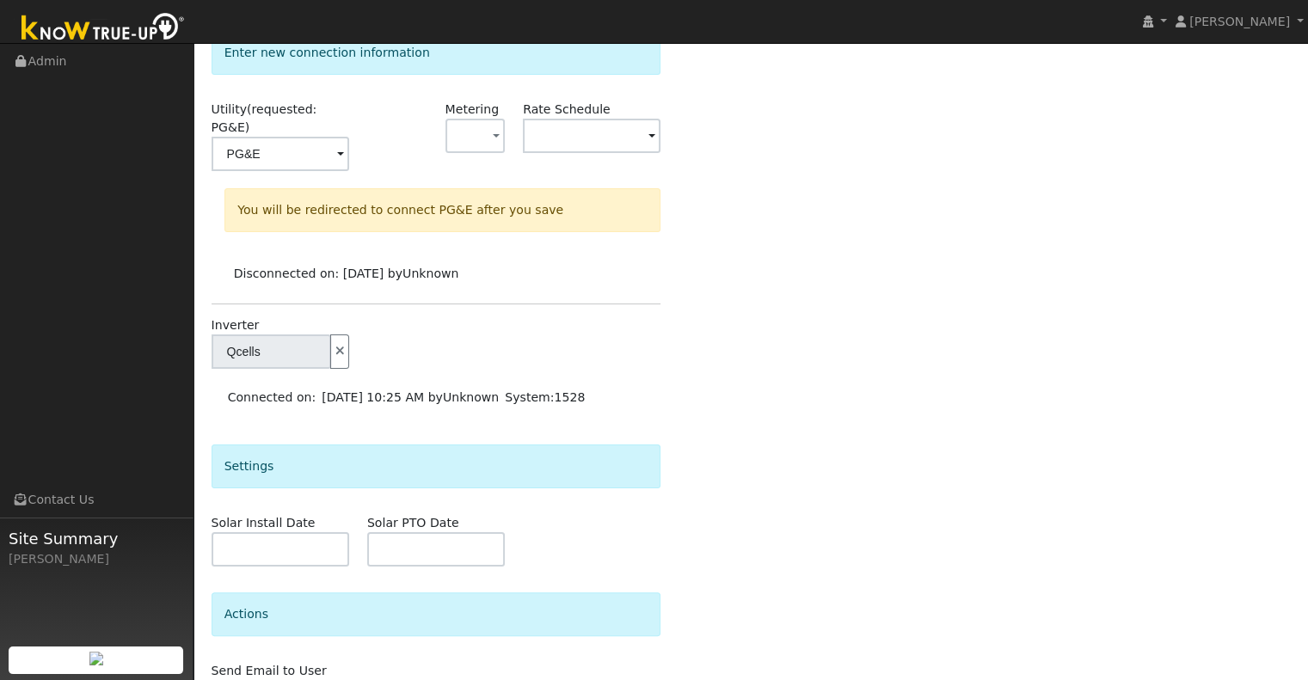
click at [651, 136] on span at bounding box center [651, 137] width 7 height 20
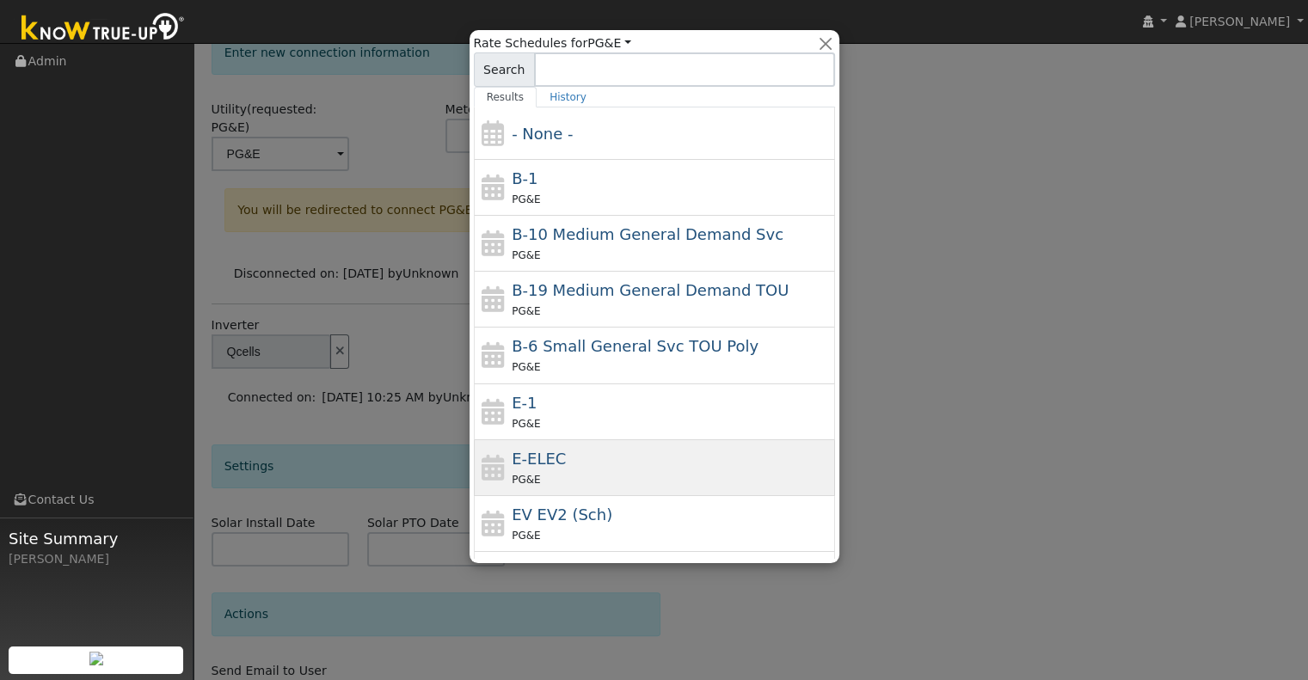
click at [592, 458] on div "E-ELEC PG&E" at bounding box center [671, 467] width 319 height 41
type input "E-ELEC"
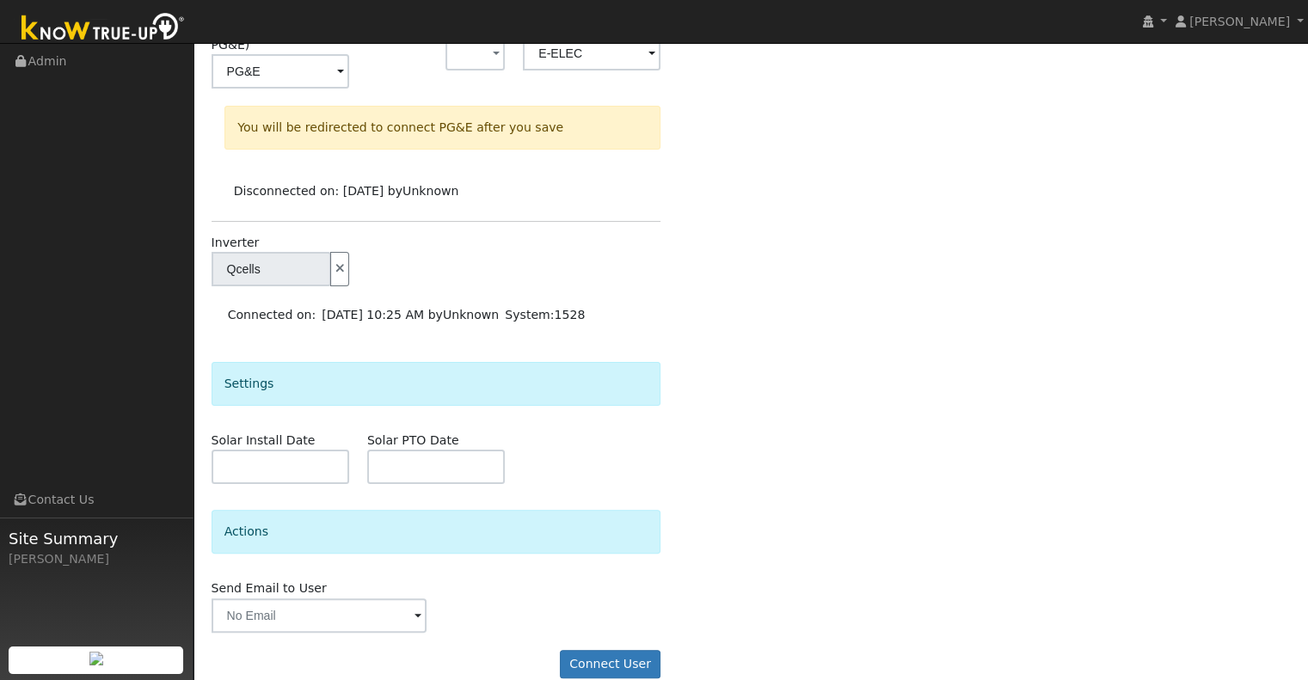
scroll to position [320, 0]
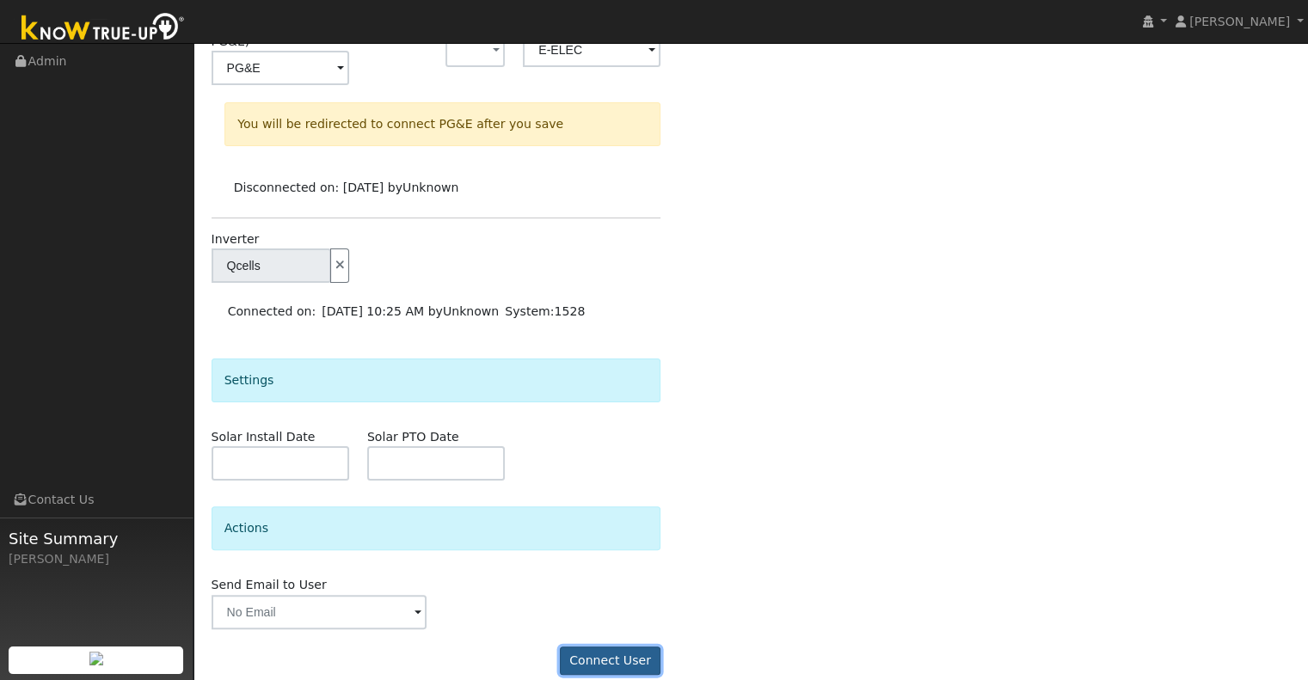
click at [590, 647] on button "Connect User" at bounding box center [610, 661] width 101 height 29
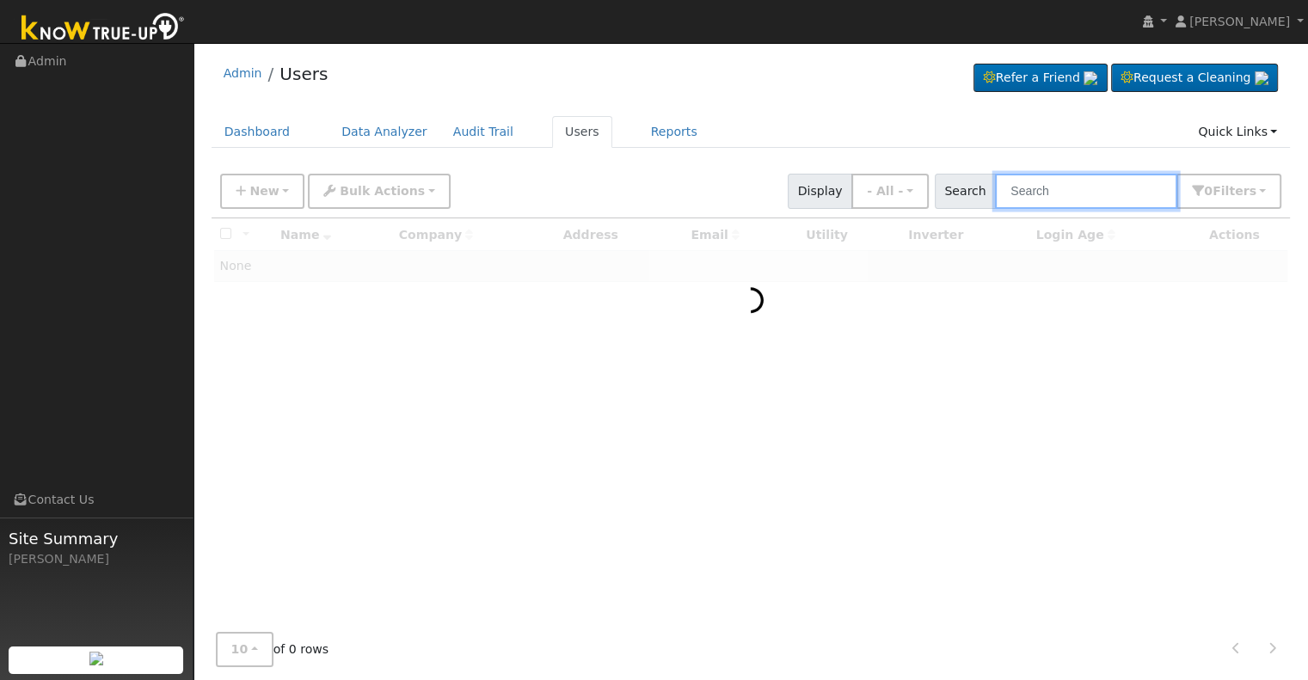
click at [1032, 182] on input "text" at bounding box center [1086, 191] width 182 height 35
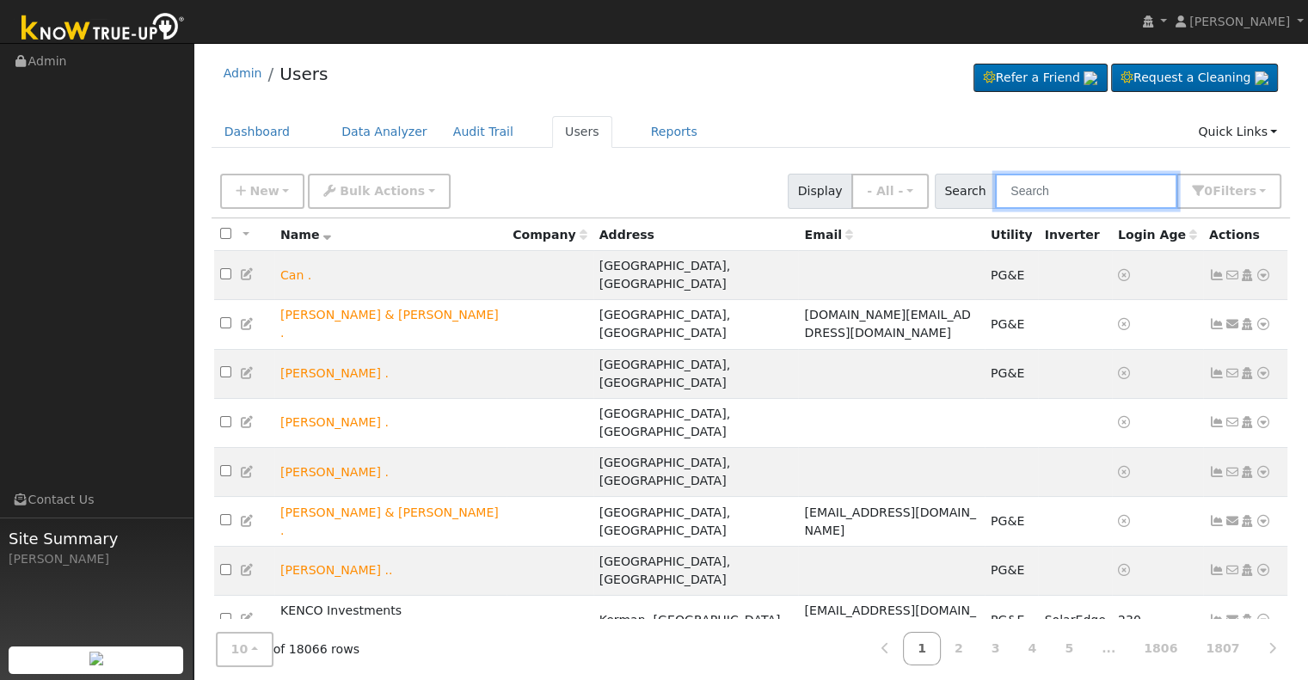
paste input "[PERSON_NAME]"
type input "[PERSON_NAME]"
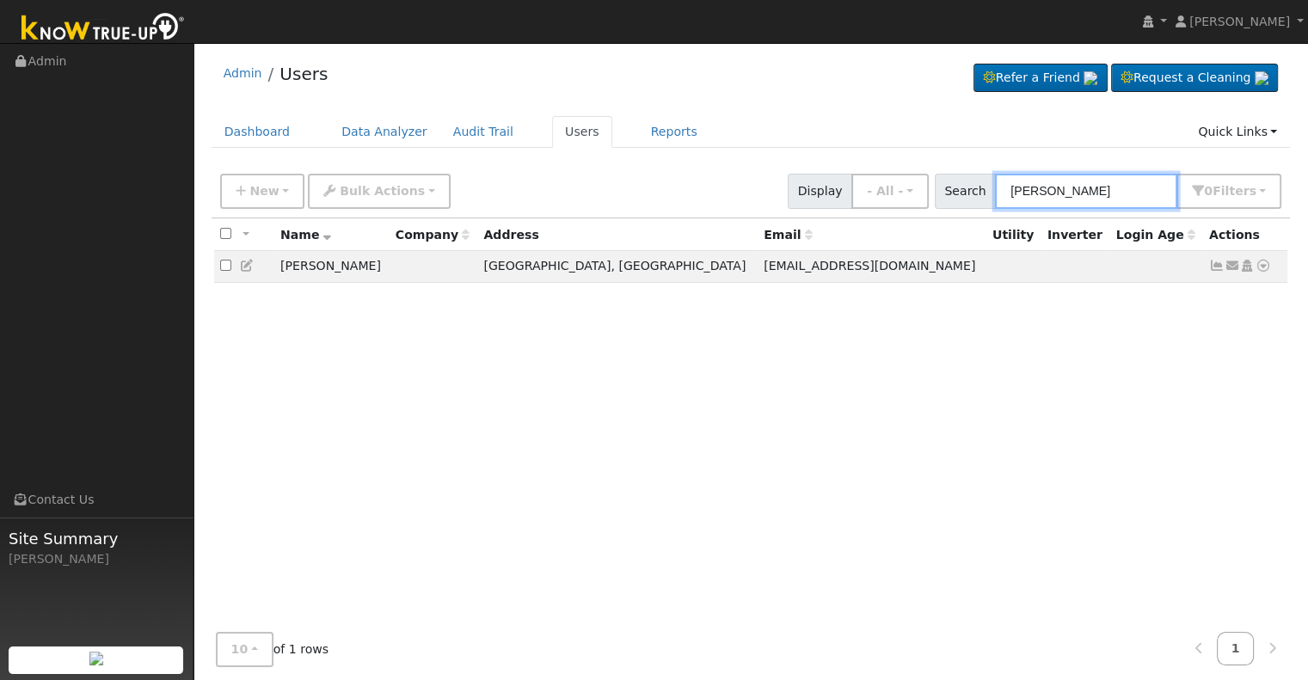
click at [1119, 190] on input "[PERSON_NAME]" at bounding box center [1086, 191] width 182 height 35
drag, startPoint x: 1119, startPoint y: 190, endPoint x: 967, endPoint y: 188, distance: 151.4
click at [967, 188] on div "Search [PERSON_NAME] 0 Filter s Role Show - All - Show Leads Admin Billing Admi…" at bounding box center [1108, 191] width 347 height 35
